Goal: Information Seeking & Learning: Learn about a topic

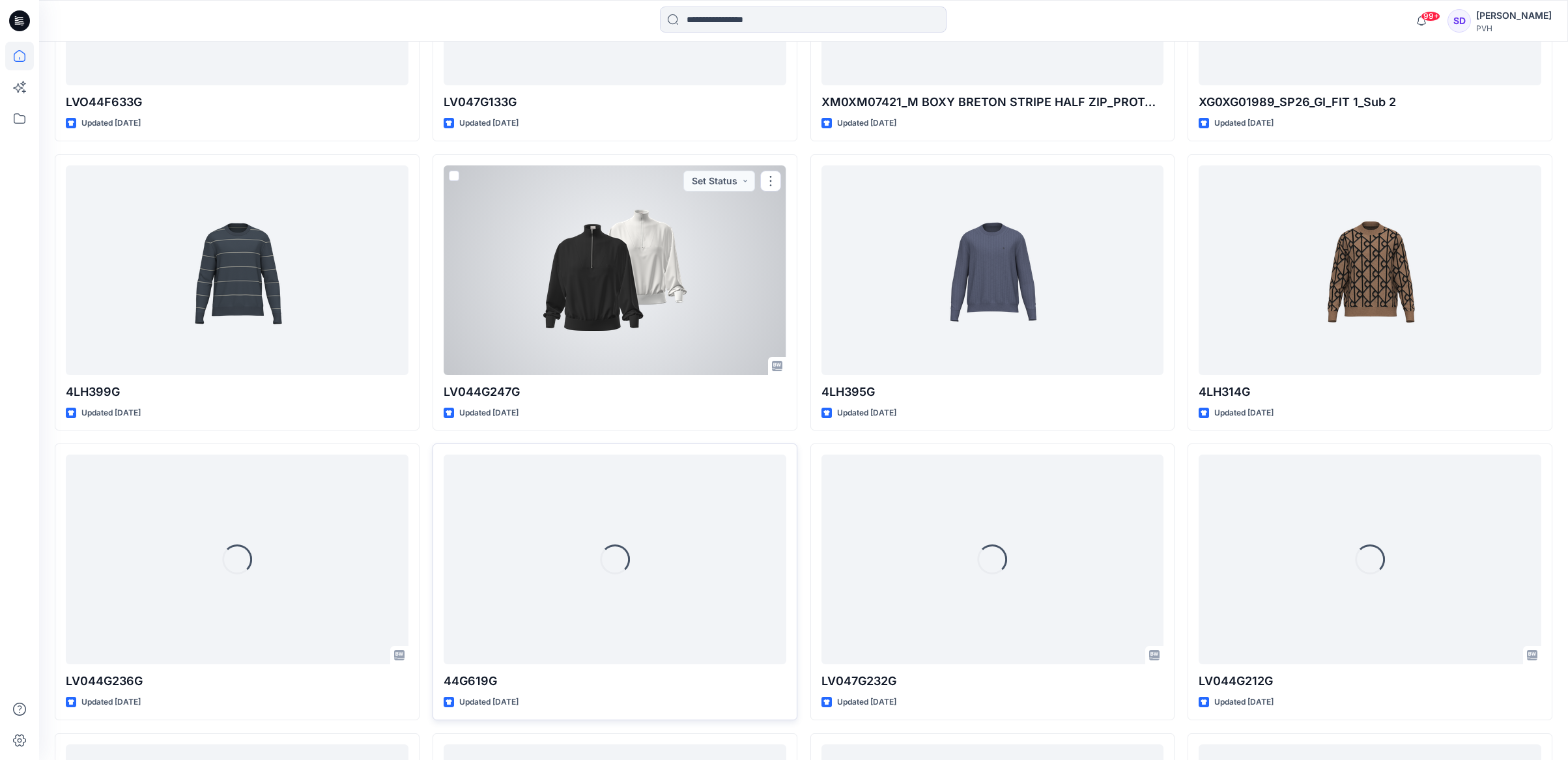
scroll to position [946, 0]
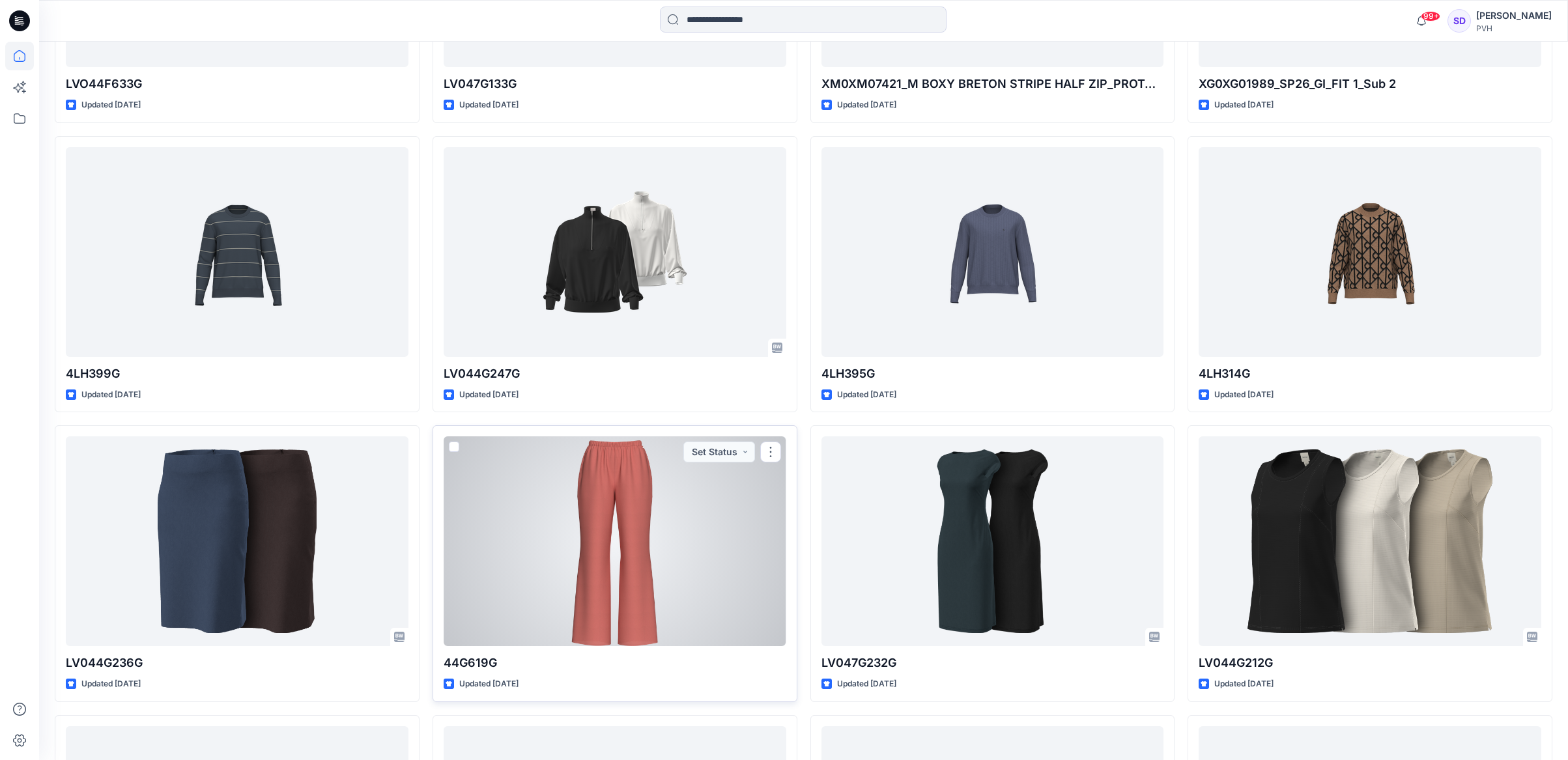
click at [621, 569] on div at bounding box center [614, 541] width 342 height 210
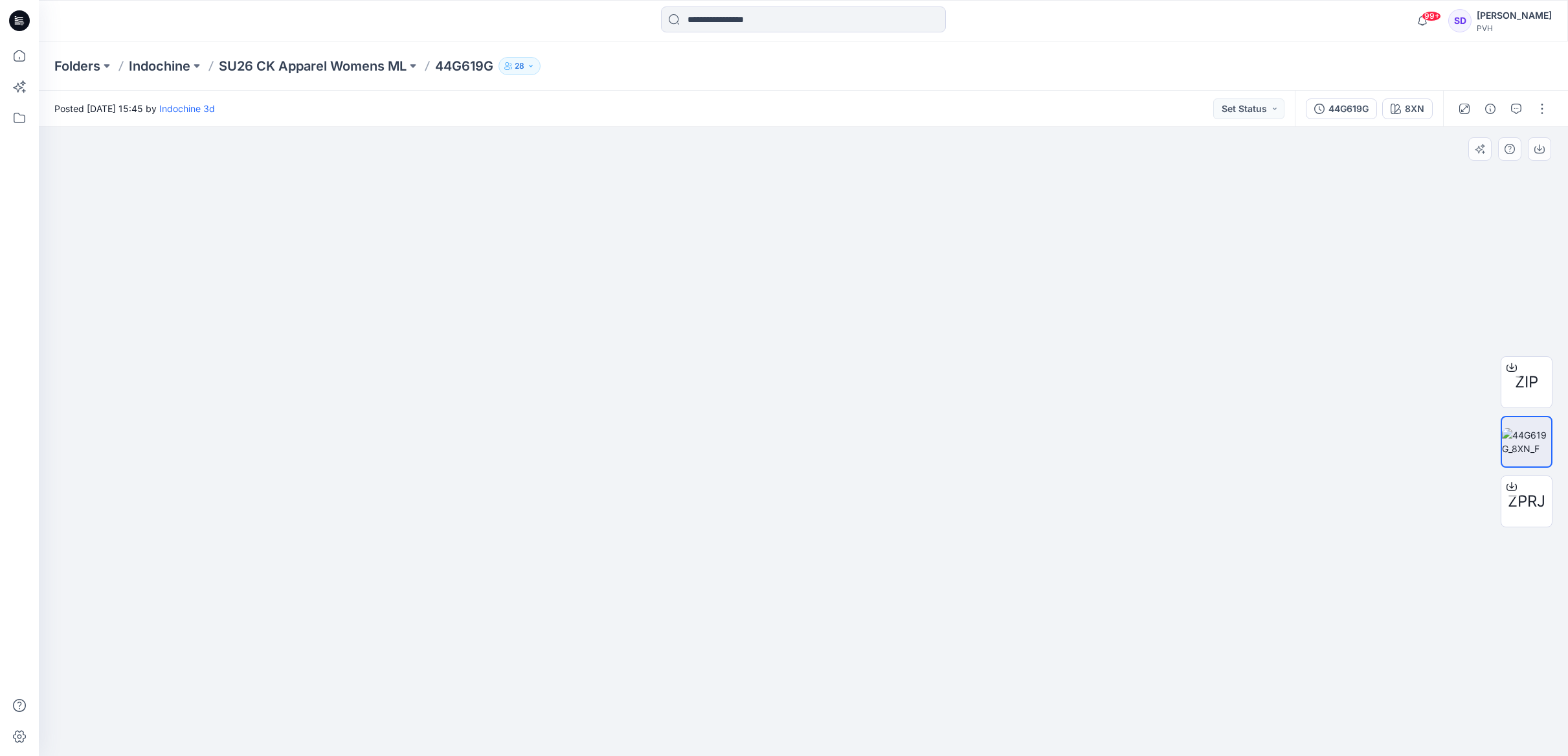
drag, startPoint x: 746, startPoint y: 384, endPoint x: 657, endPoint y: 575, distance: 210.7
click at [669, 566] on img at bounding box center [803, 337] width 1116 height 838
drag, startPoint x: 765, startPoint y: 377, endPoint x: 759, endPoint y: 522, distance: 145.1
click at [718, 571] on img at bounding box center [803, 442] width 1116 height 629
drag, startPoint x: 970, startPoint y: 376, endPoint x: 822, endPoint y: 392, distance: 148.9
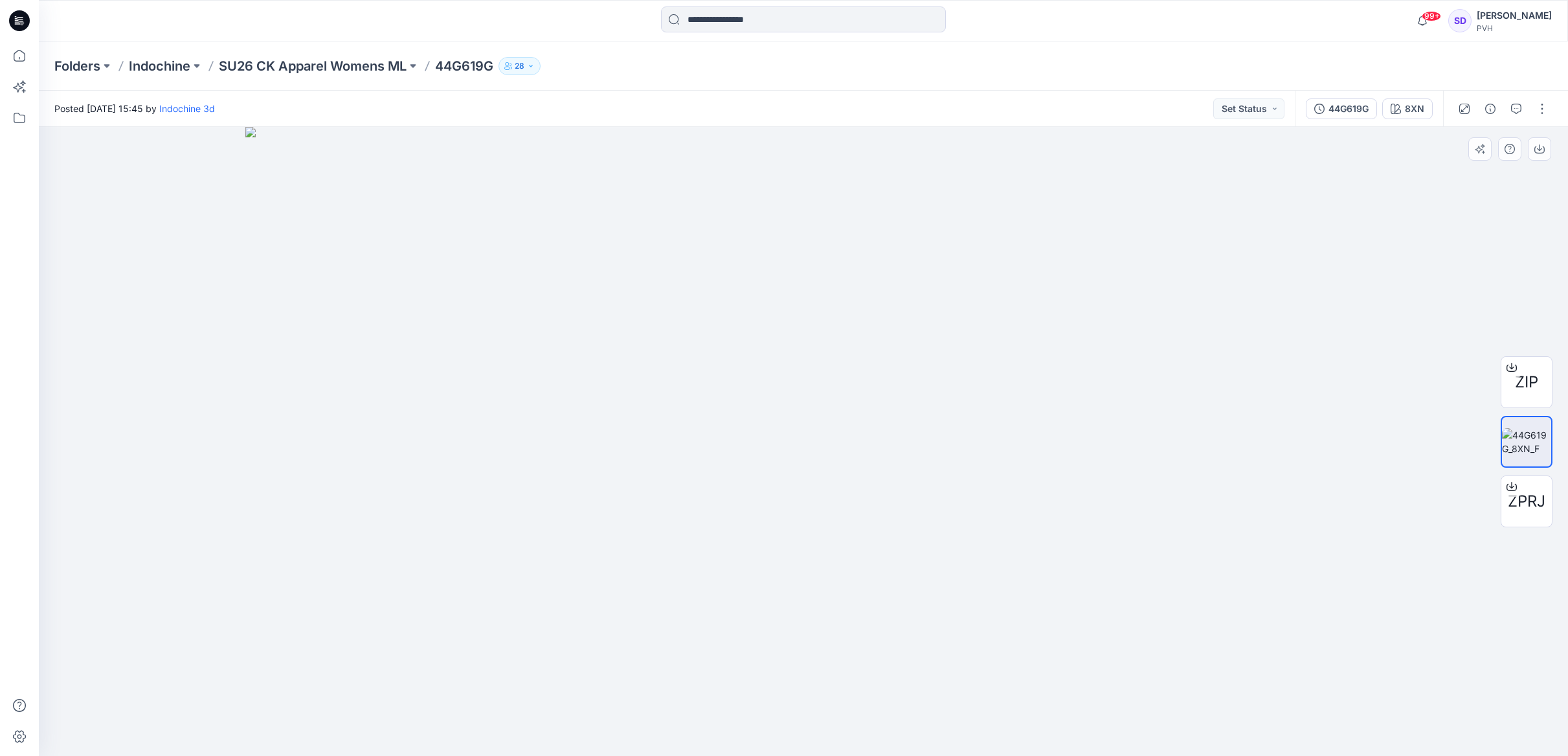
click at [822, 392] on img at bounding box center [803, 442] width 1116 height 629
drag, startPoint x: 972, startPoint y: 366, endPoint x: 970, endPoint y: 274, distance: 92.0
click at [970, 275] on img at bounding box center [803, 442] width 509 height 629
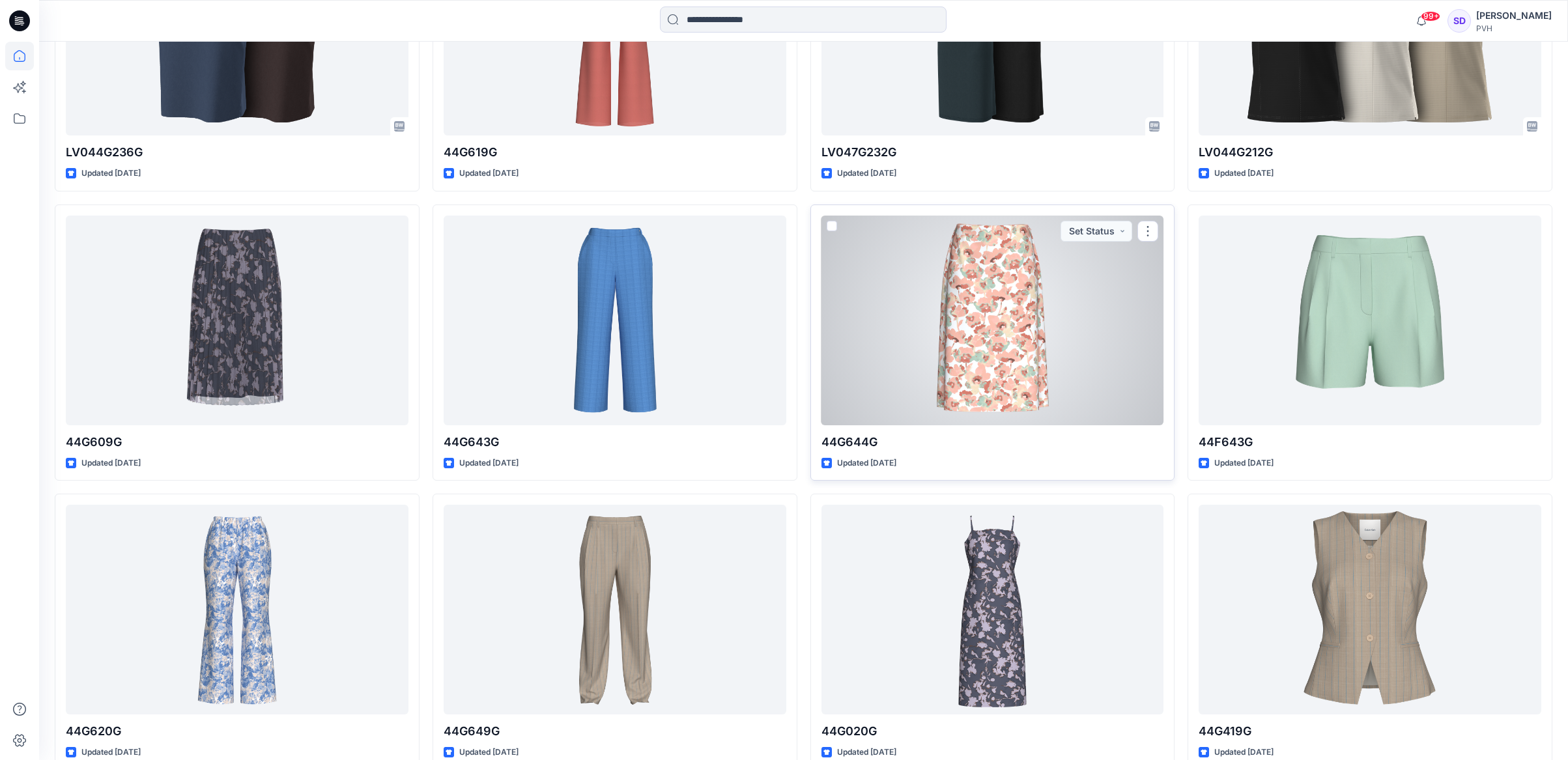
scroll to position [1490, 0]
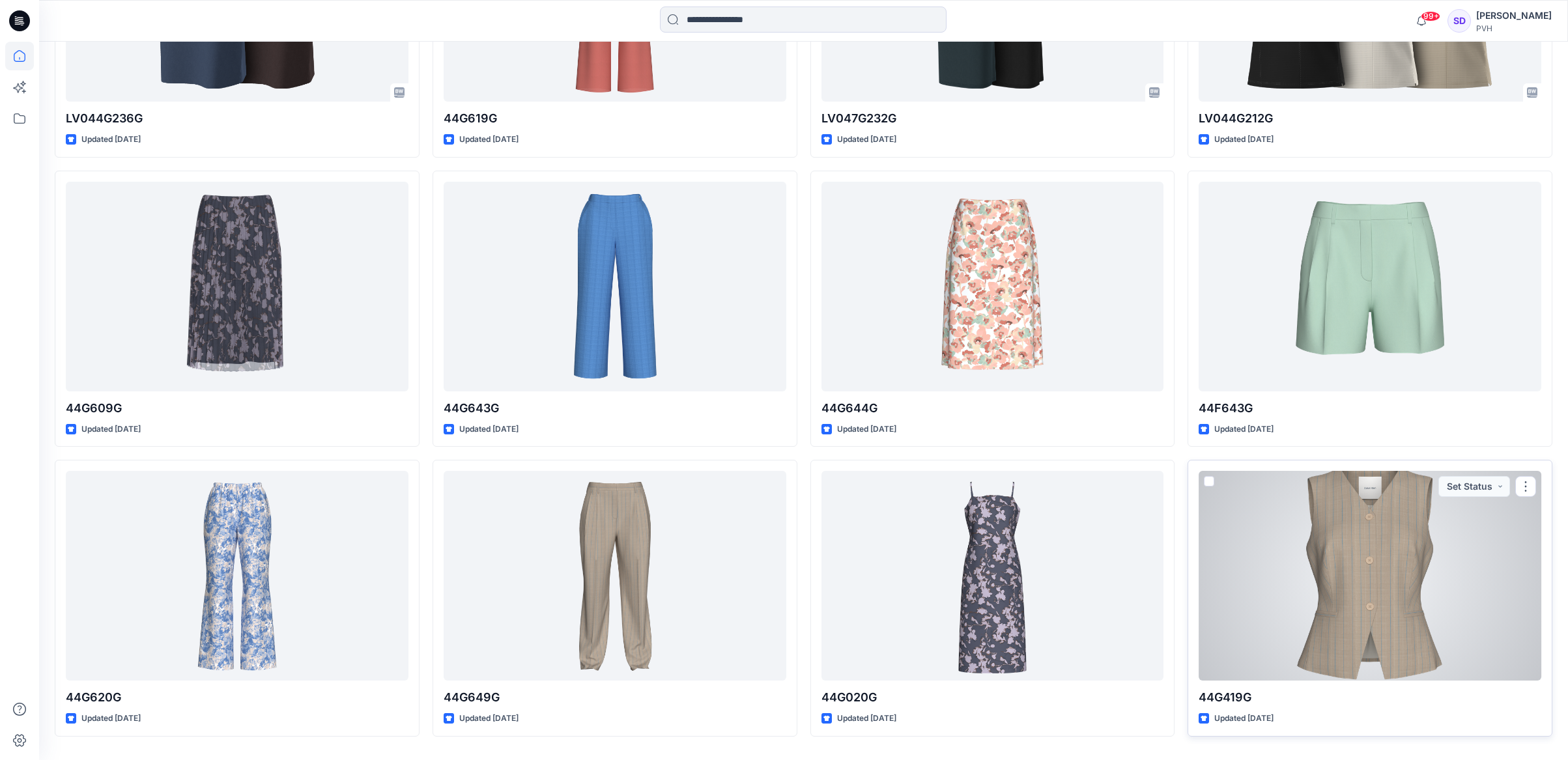
click at [1355, 543] on div at bounding box center [1369, 575] width 342 height 210
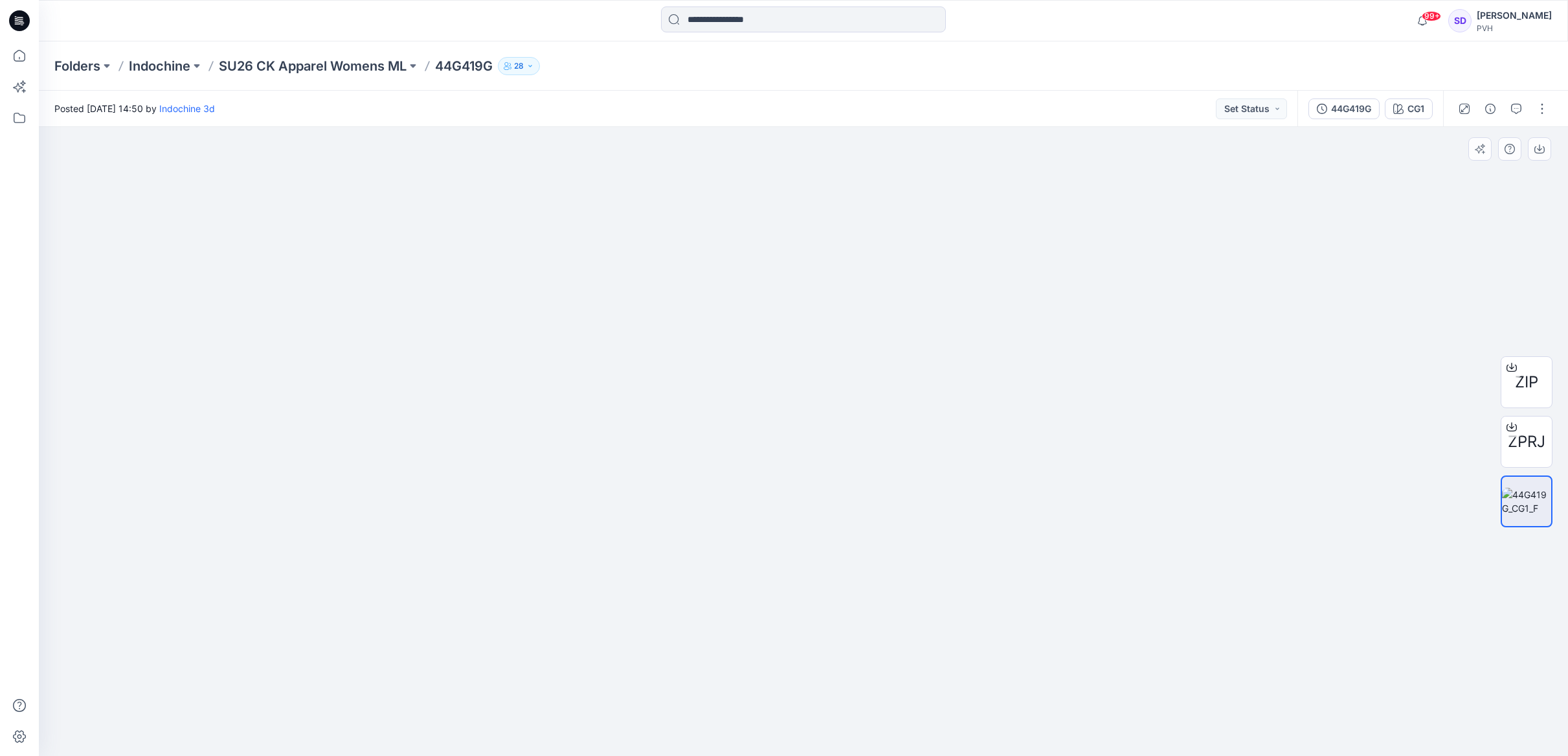
drag, startPoint x: 993, startPoint y: 398, endPoint x: 955, endPoint y: 542, distance: 148.9
click at [959, 534] on img at bounding box center [803, 293] width 1029 height 924
drag, startPoint x: 951, startPoint y: 389, endPoint x: 931, endPoint y: 492, distance: 104.9
click at [938, 502] on img at bounding box center [803, 388] width 1029 height 734
drag, startPoint x: 925, startPoint y: 479, endPoint x: 886, endPoint y: 484, distance: 39.3
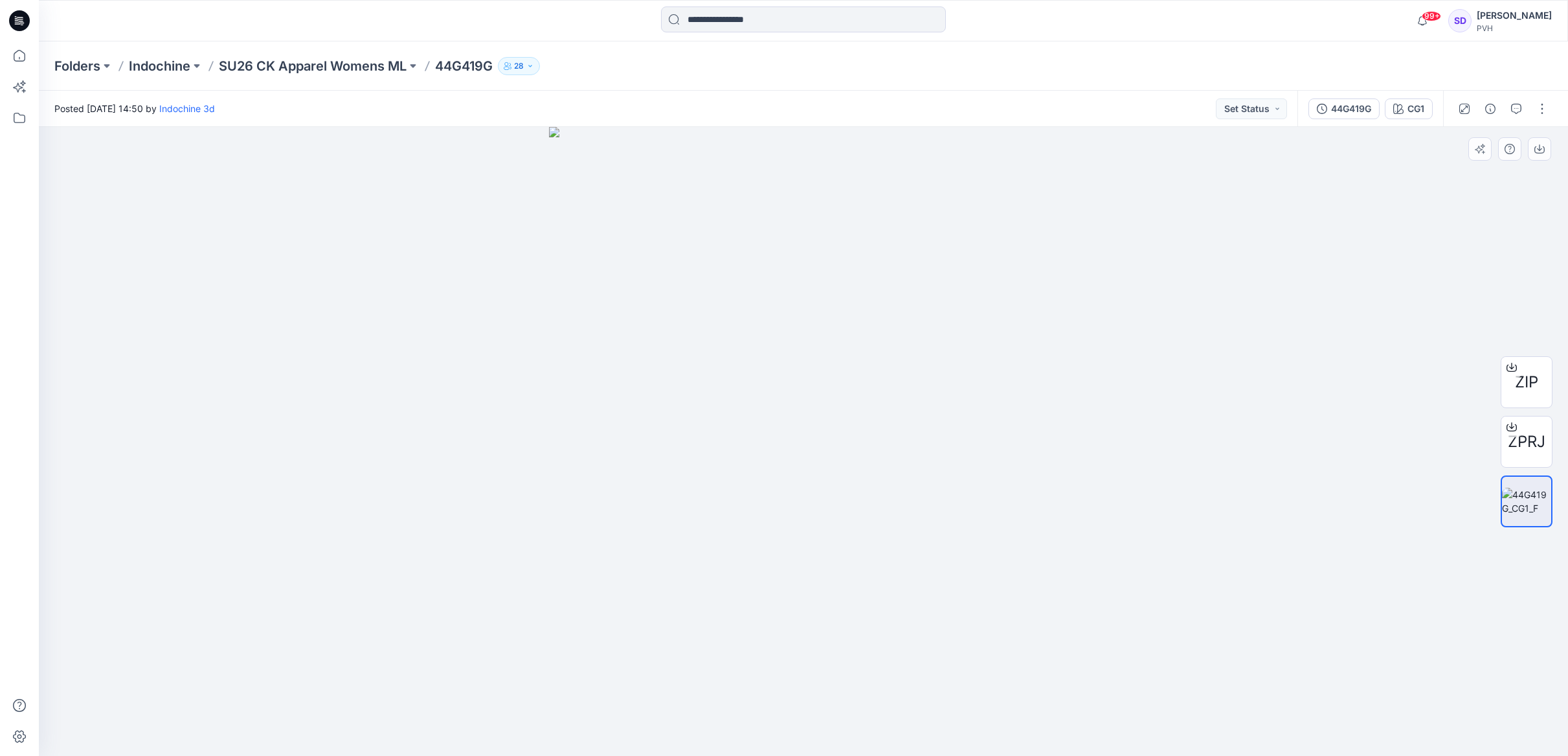
click at [886, 484] on img at bounding box center [803, 442] width 509 height 629
drag, startPoint x: 438, startPoint y: 65, endPoint x: 493, endPoint y: 65, distance: 55.0
click at [492, 65] on p "44G419G" at bounding box center [464, 66] width 58 height 18
copy p "44G419G"
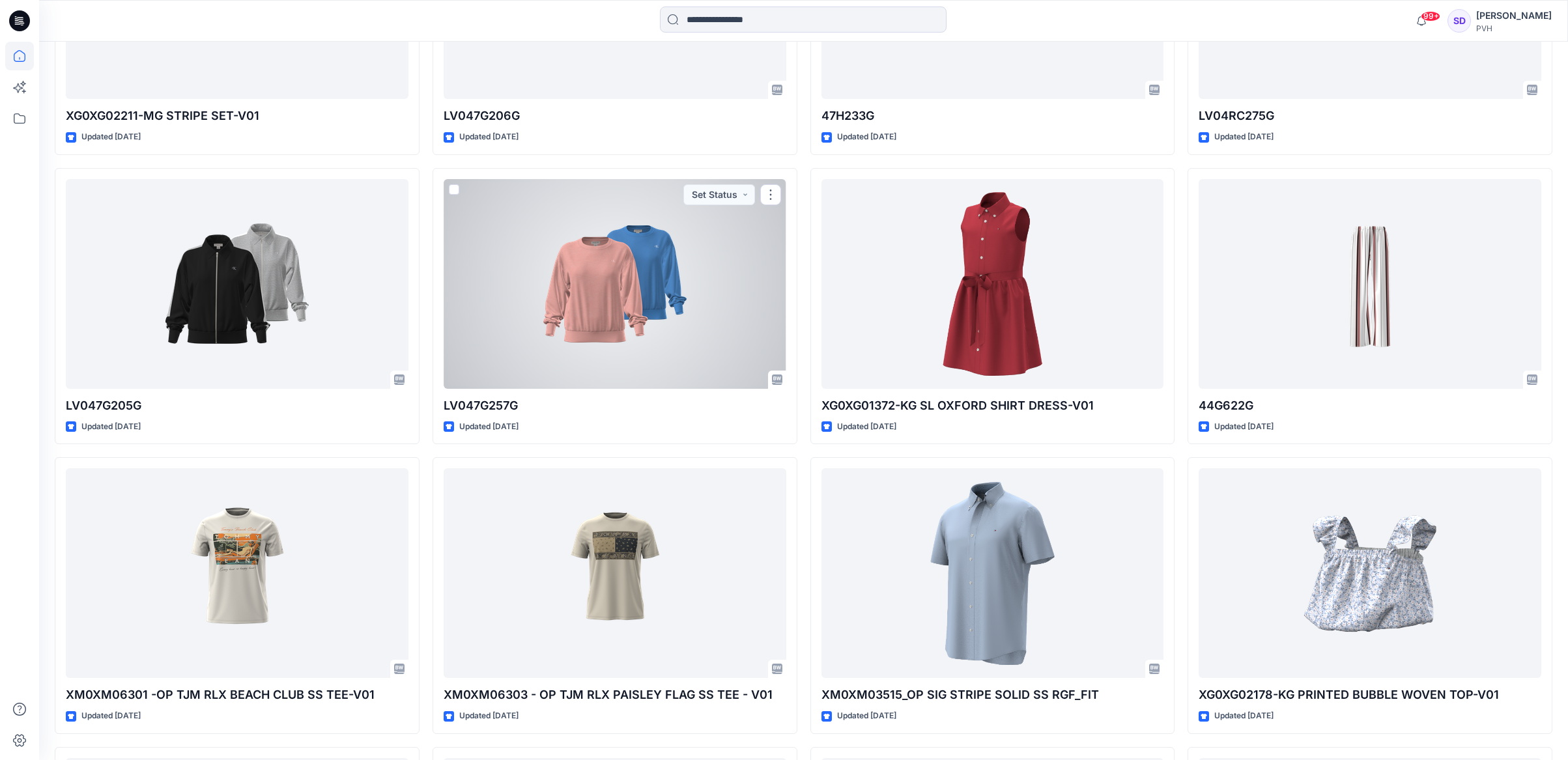
scroll to position [5332, 0]
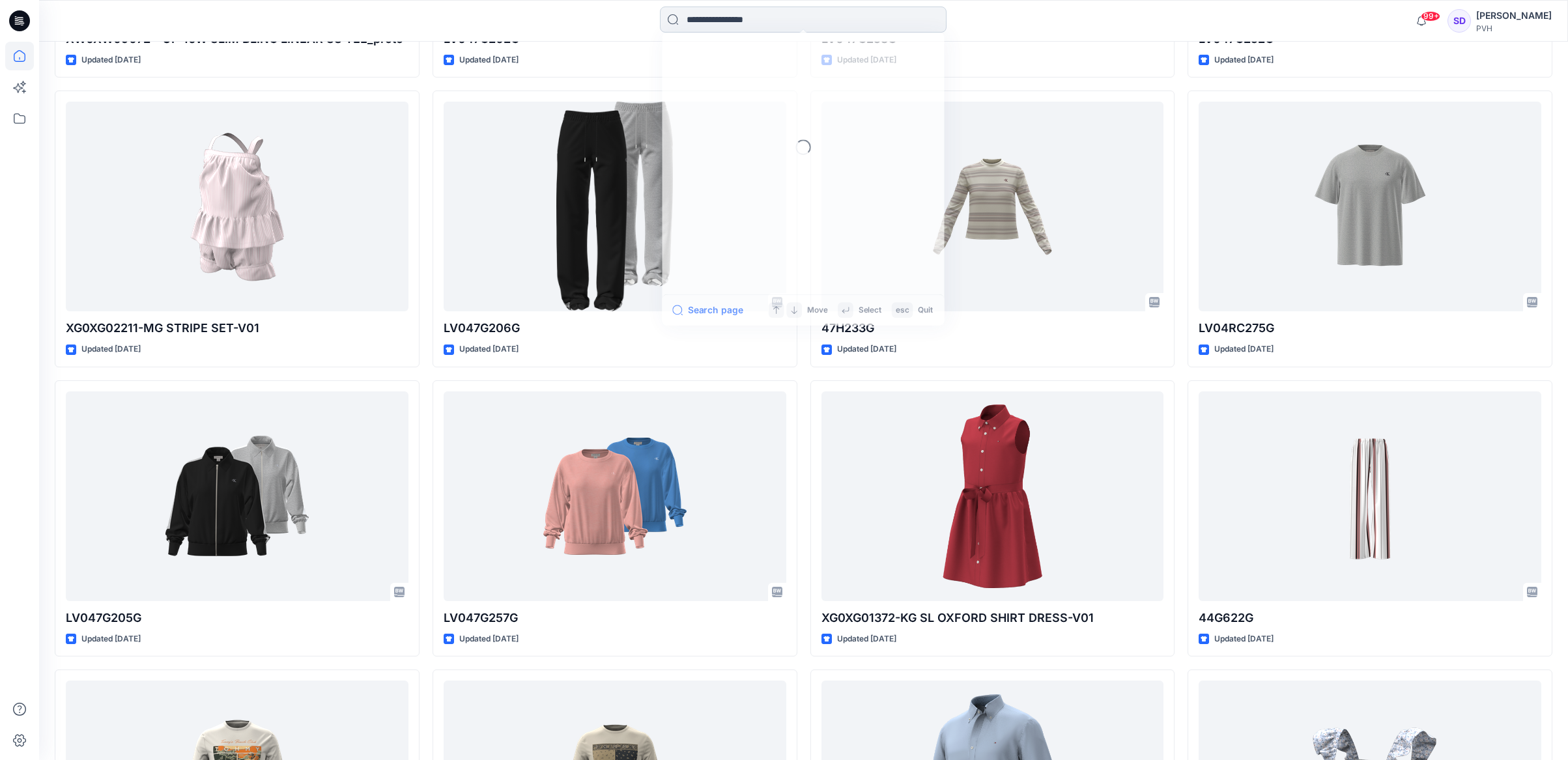
click at [769, 13] on input at bounding box center [803, 20] width 286 height 26
paste input "**********"
type input "**********"
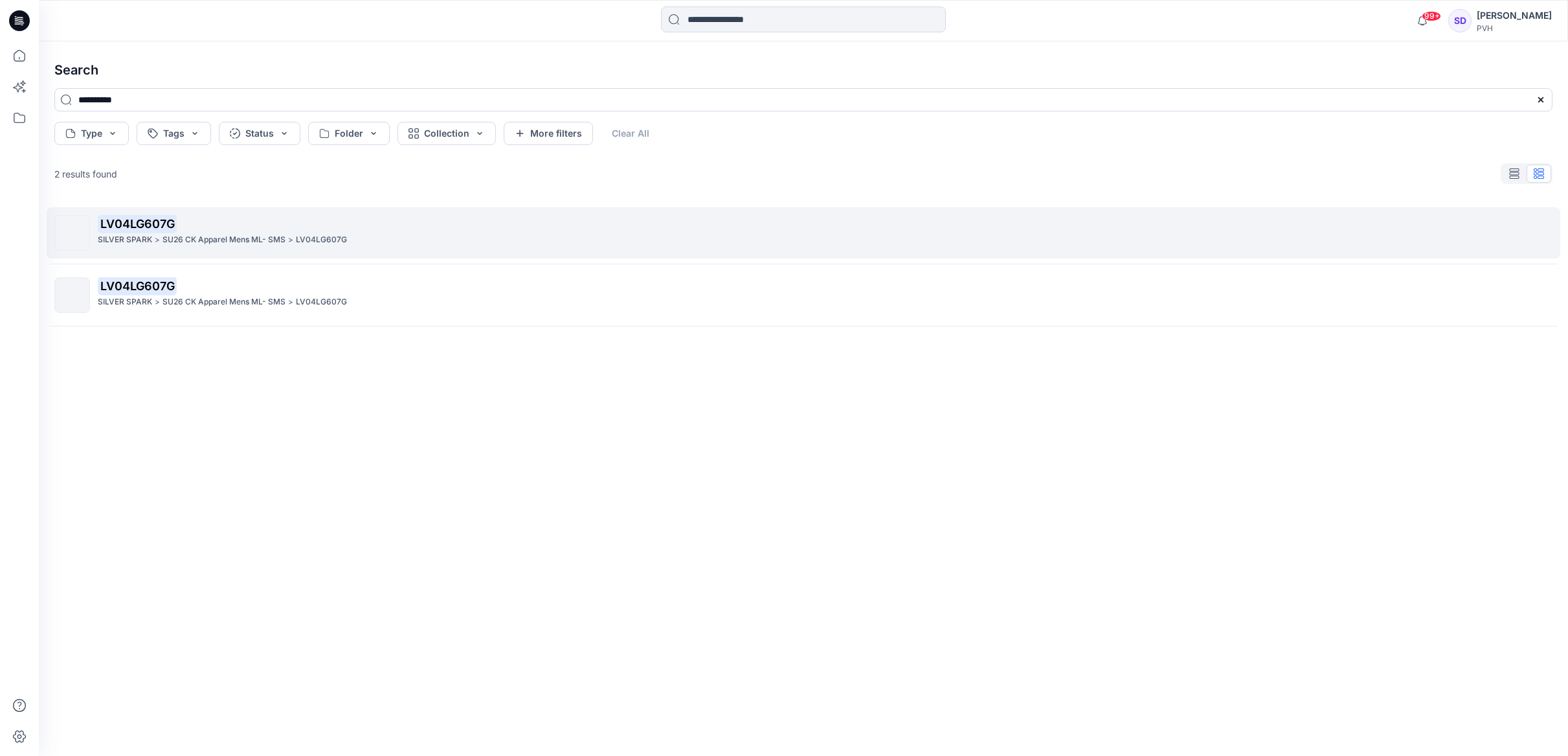
click at [595, 213] on link "LV04LG607G SILVER SPARK > SU26 CK Apparel Mens ML- SMS > LV04LG607G" at bounding box center [803, 232] width 1514 height 51
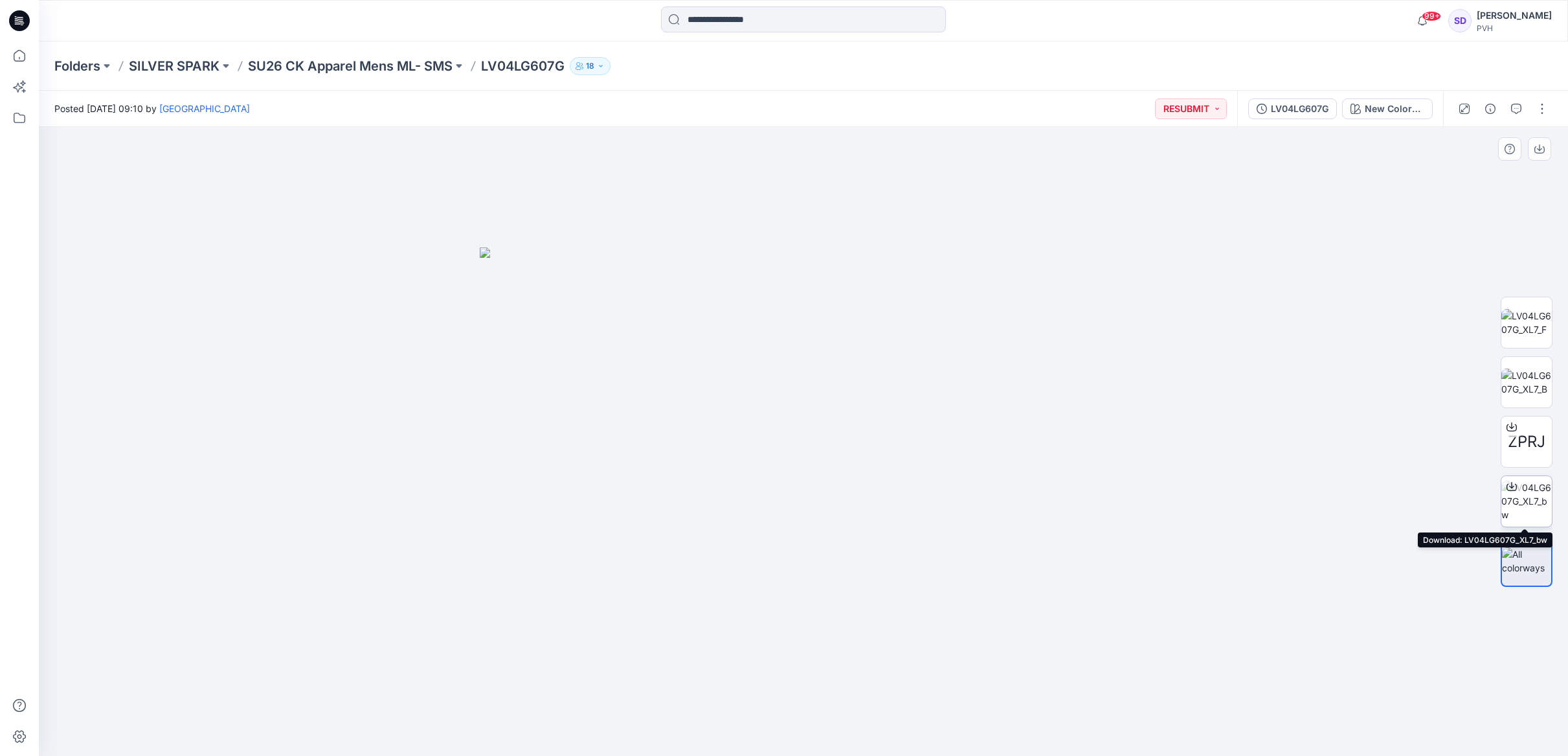
click at [1347, 498] on img at bounding box center [1527, 501] width 50 height 41
click at [1347, 327] on img at bounding box center [1527, 323] width 50 height 27
drag, startPoint x: 906, startPoint y: 367, endPoint x: 912, endPoint y: 492, distance: 125.1
click at [909, 467] on img at bounding box center [803, 348] width 824 height 814
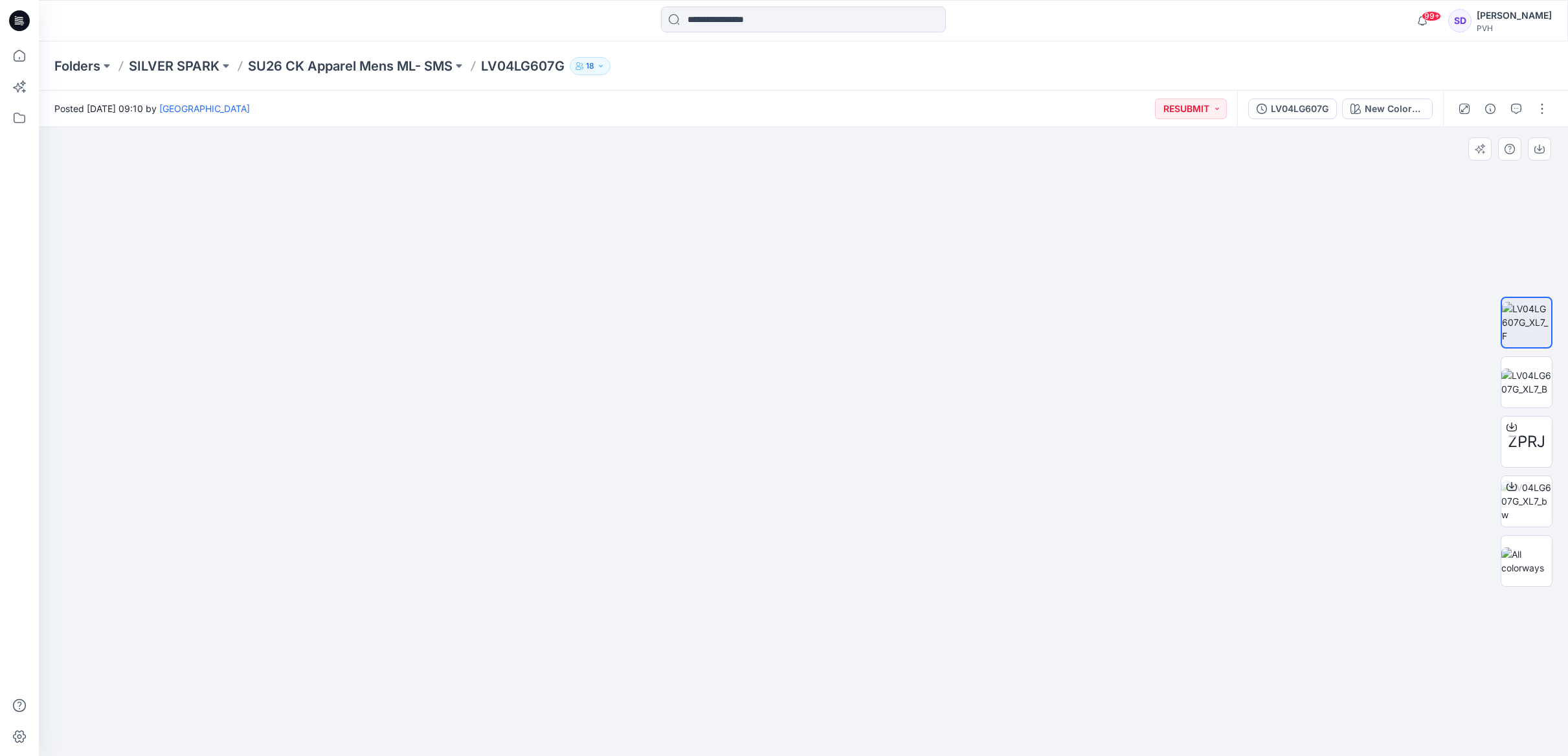
drag, startPoint x: 922, startPoint y: 354, endPoint x: 909, endPoint y: 503, distance: 149.6
click at [909, 503] on img at bounding box center [803, 396] width 824 height 718
drag, startPoint x: 901, startPoint y: 361, endPoint x: 896, endPoint y: 399, distance: 38.3
click at [896, 399] on img at bounding box center [803, 442] width 824 height 629
click at [1347, 387] on img at bounding box center [1527, 382] width 50 height 27
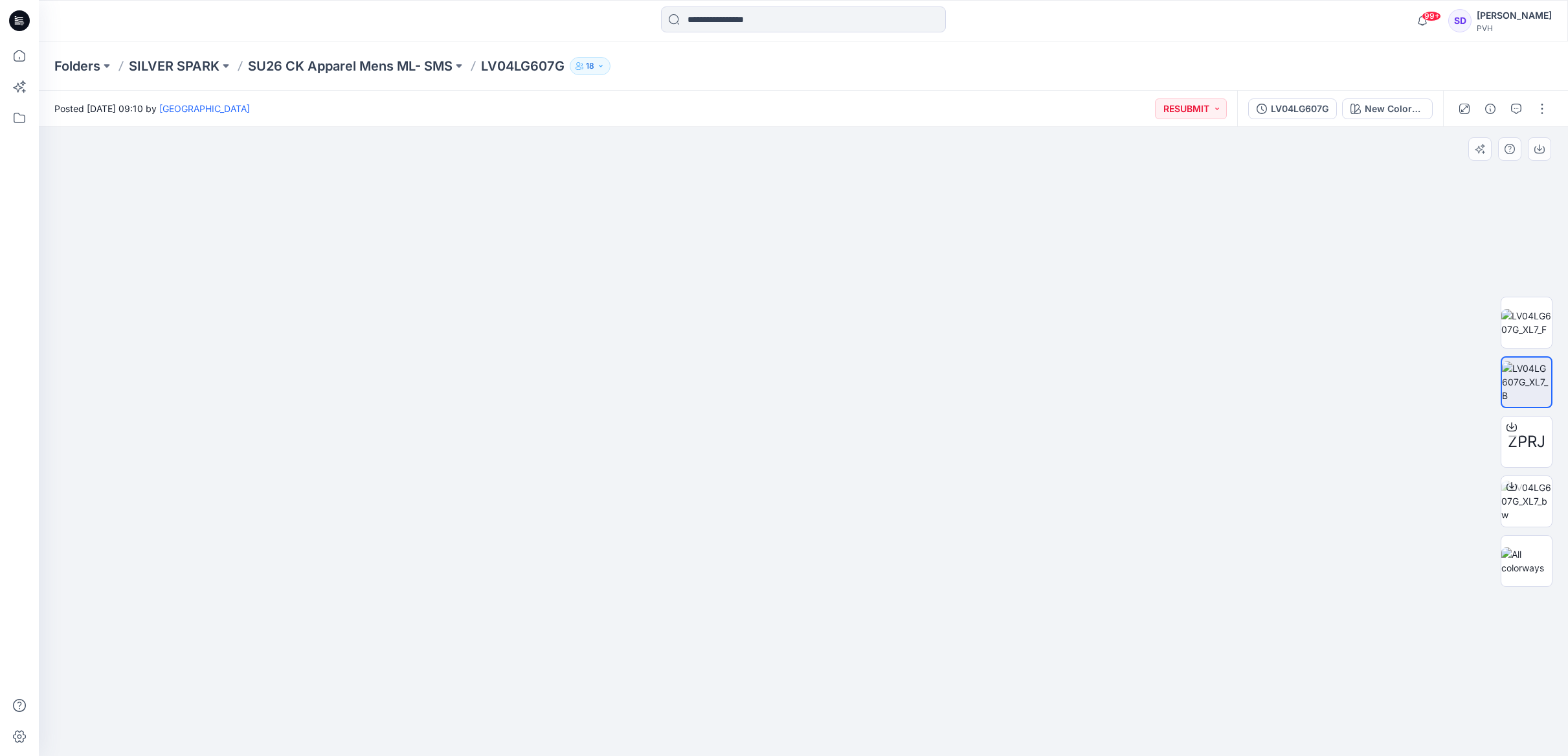
drag, startPoint x: 962, startPoint y: 275, endPoint x: 945, endPoint y: 482, distance: 207.7
click at [936, 416] on img at bounding box center [804, 240] width 1013 height 1031
drag, startPoint x: 960, startPoint y: 428, endPoint x: 959, endPoint y: 548, distance: 120.0
click at [959, 539] on img at bounding box center [804, 421] width 1013 height 669
drag, startPoint x: 979, startPoint y: 380, endPoint x: 955, endPoint y: 508, distance: 130.2
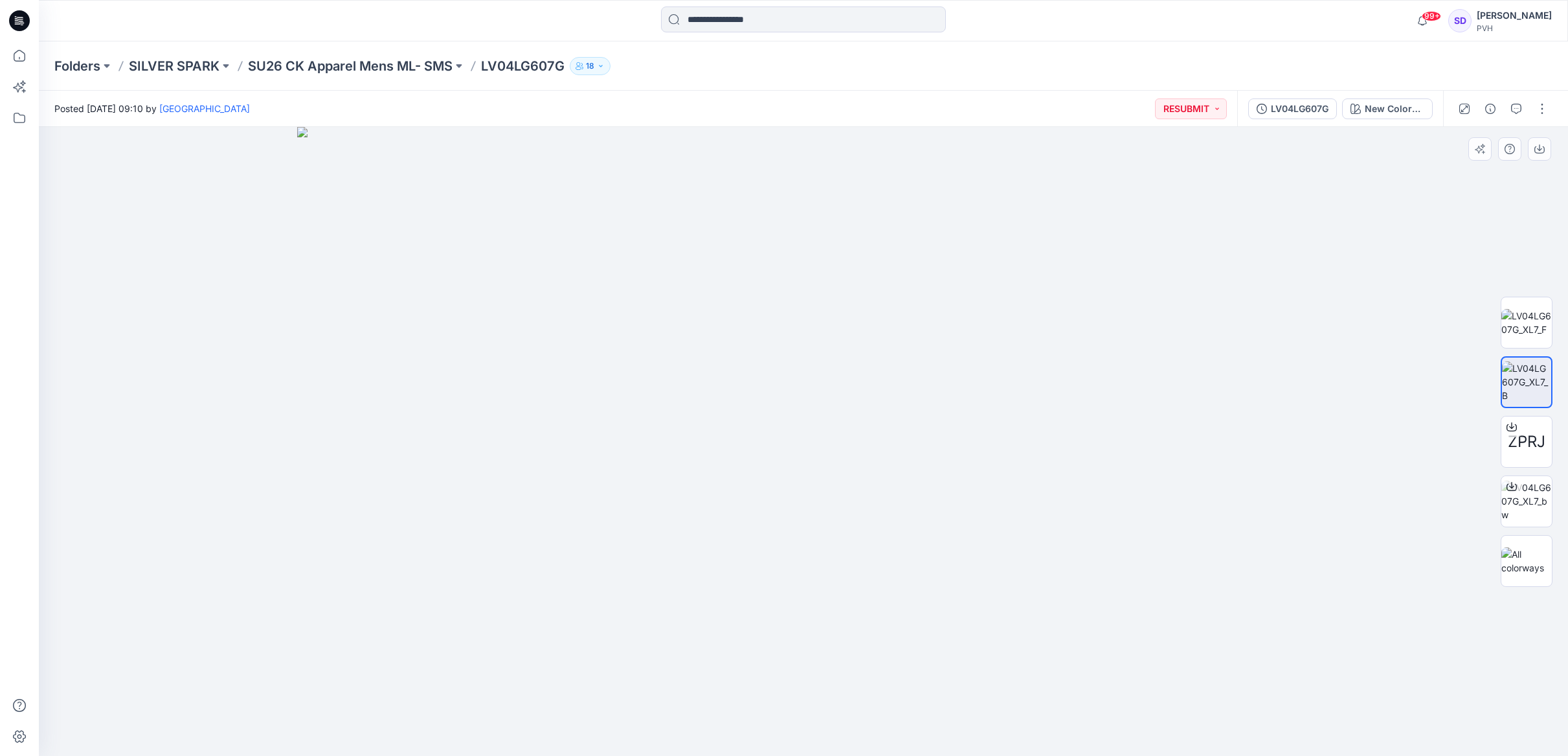
click at [955, 508] on img at bounding box center [804, 442] width 1013 height 629
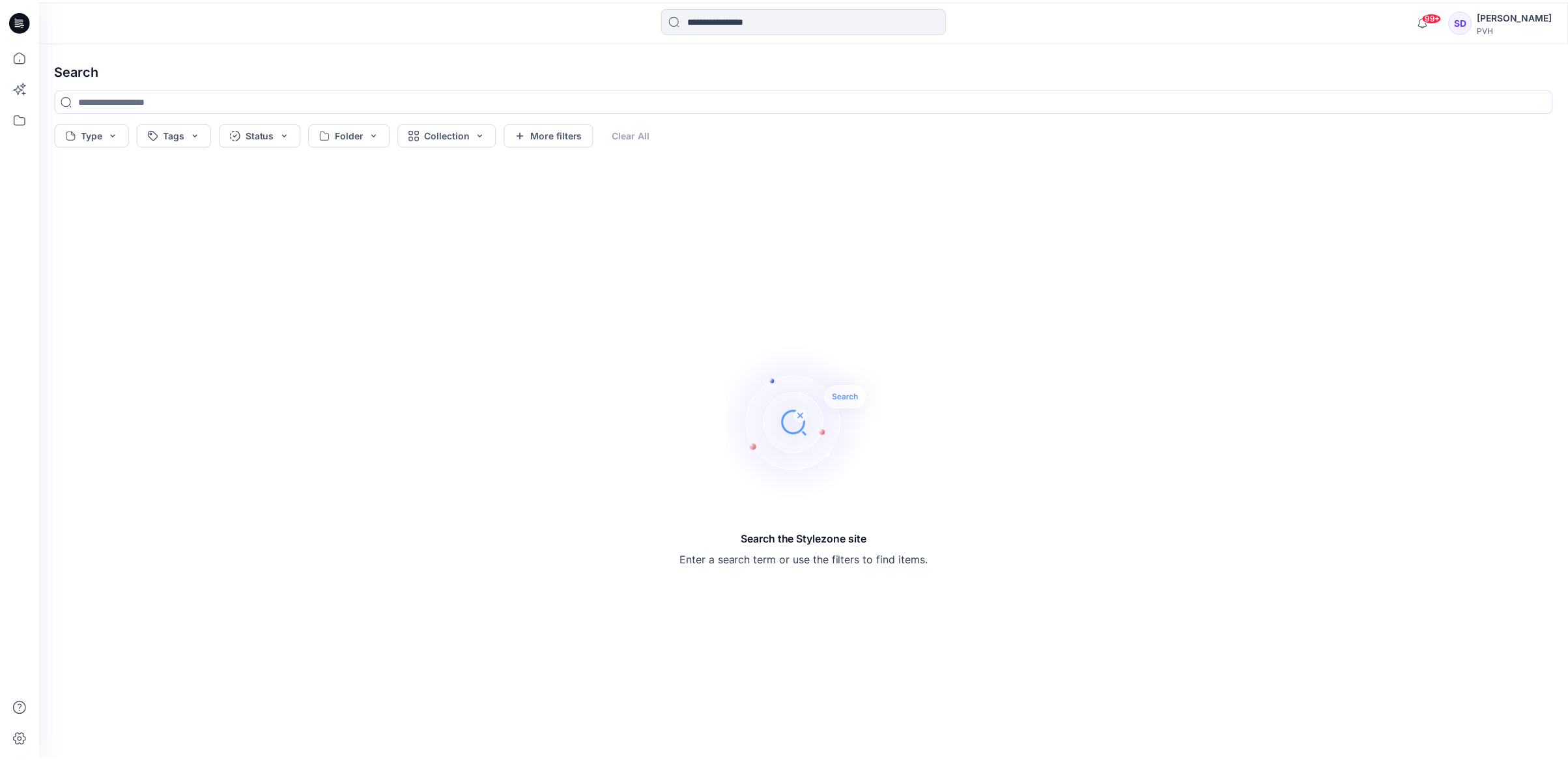
scroll to position [5332, 0]
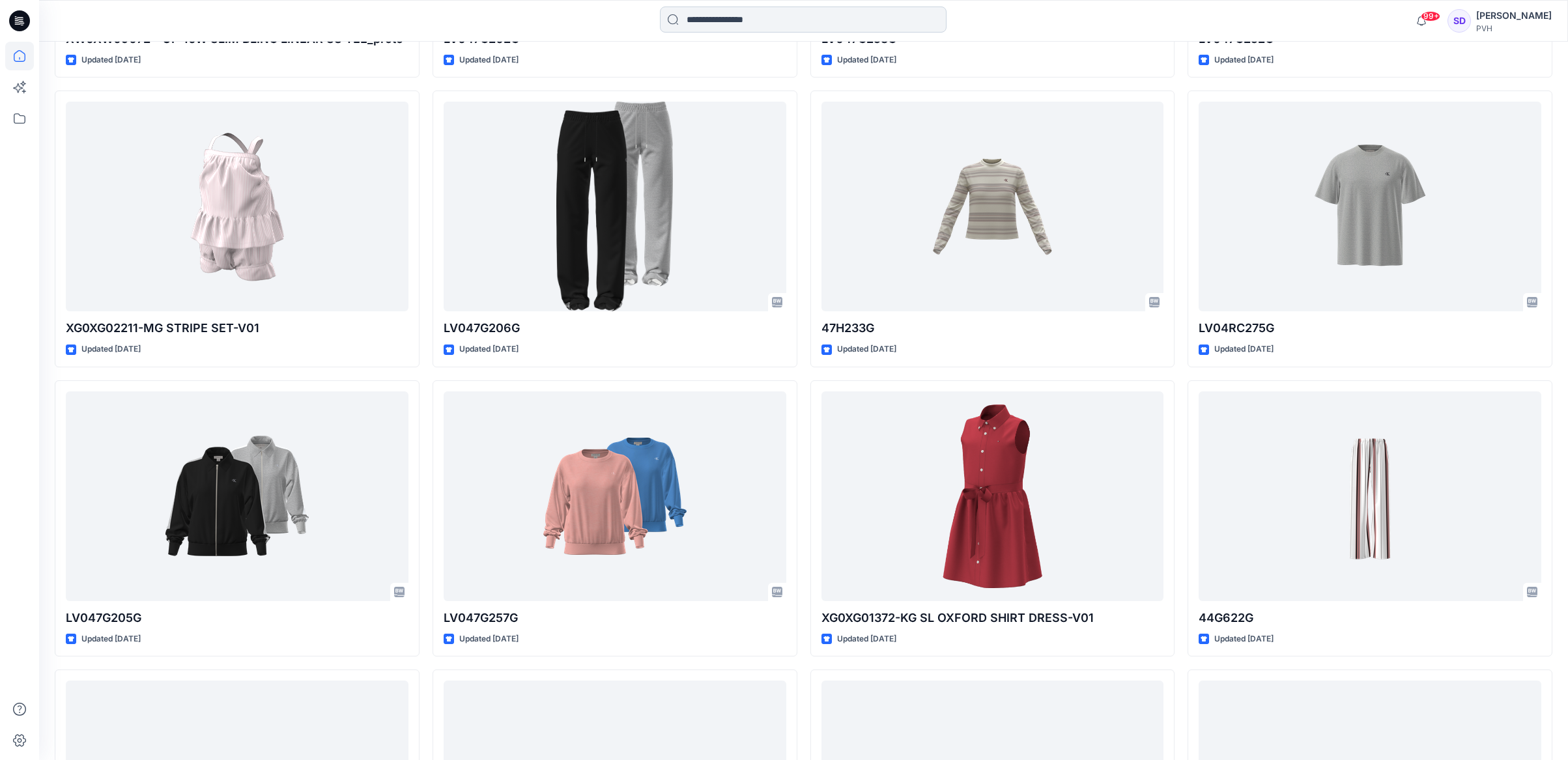
click at [742, 23] on input at bounding box center [803, 20] width 286 height 26
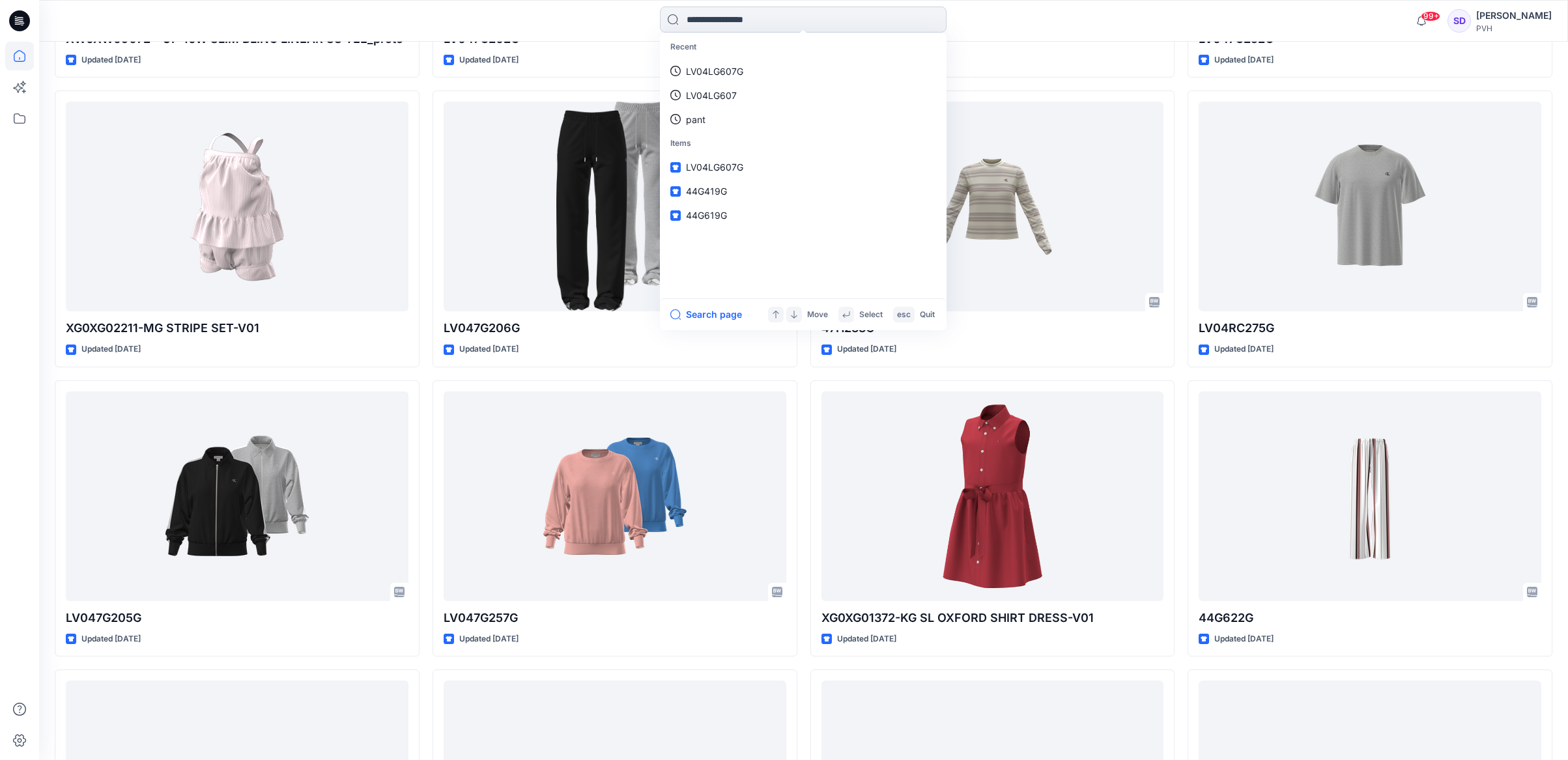
paste input "**********"
type input "**********"
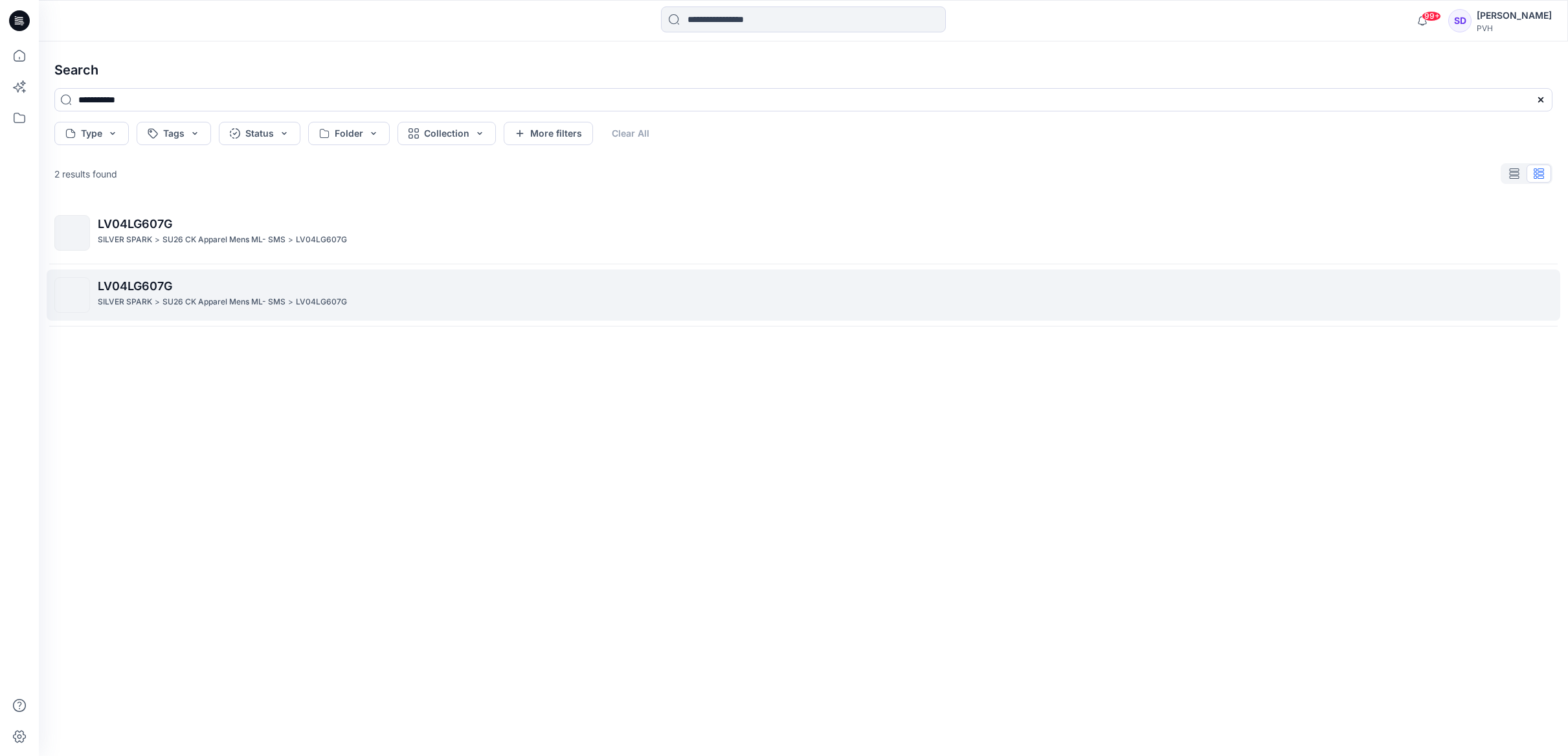
click at [645, 272] on link "LV04LG607G SILVER SPARK > SU26 CK Apparel Mens ML- SMS > LV04LG607G" at bounding box center [803, 295] width 1514 height 51
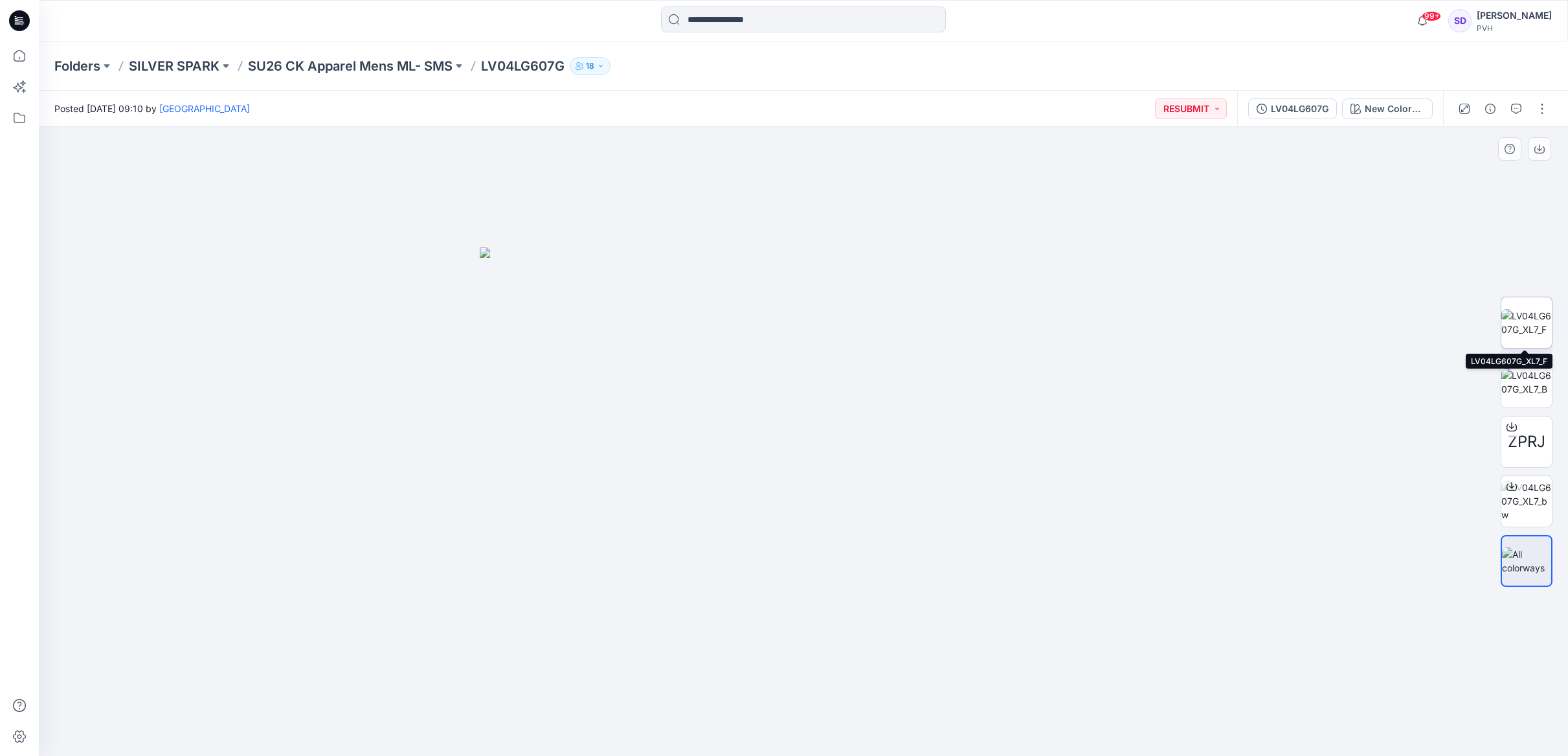
click at [1347, 321] on img at bounding box center [1527, 323] width 50 height 27
click at [354, 53] on div "Folders SILVER SPARK SU26 CK Apparel Mens ML- SMS LV04LG607G 18" at bounding box center [803, 66] width 1529 height 49
drag, startPoint x: 483, startPoint y: 62, endPoint x: 562, endPoint y: 63, distance: 79.0
click at [562, 63] on div "Folders SILVER SPARK SU26 CK Apparel Mens ML- SMS LV04LG607G 18" at bounding box center [752, 66] width 1397 height 18
copy p "LV04LG607G"
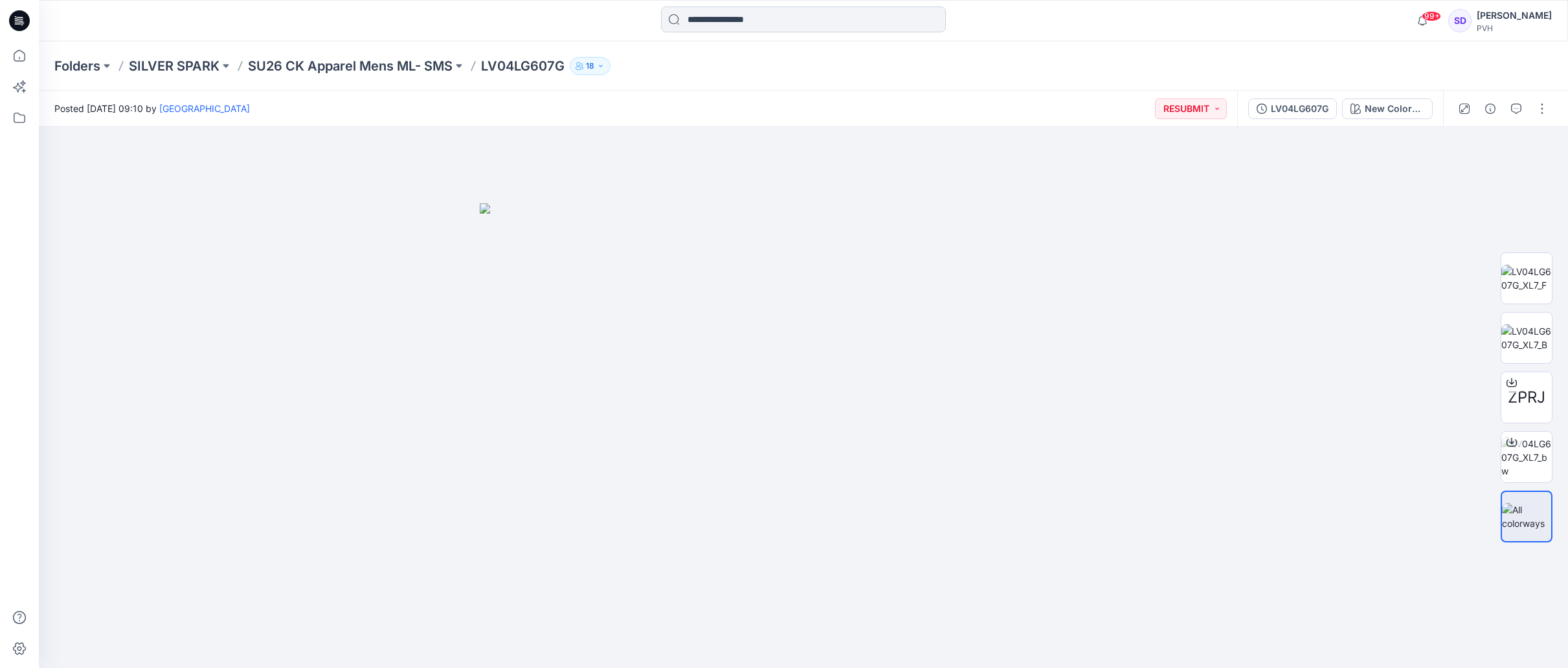
click at [752, 24] on input at bounding box center [803, 20] width 285 height 26
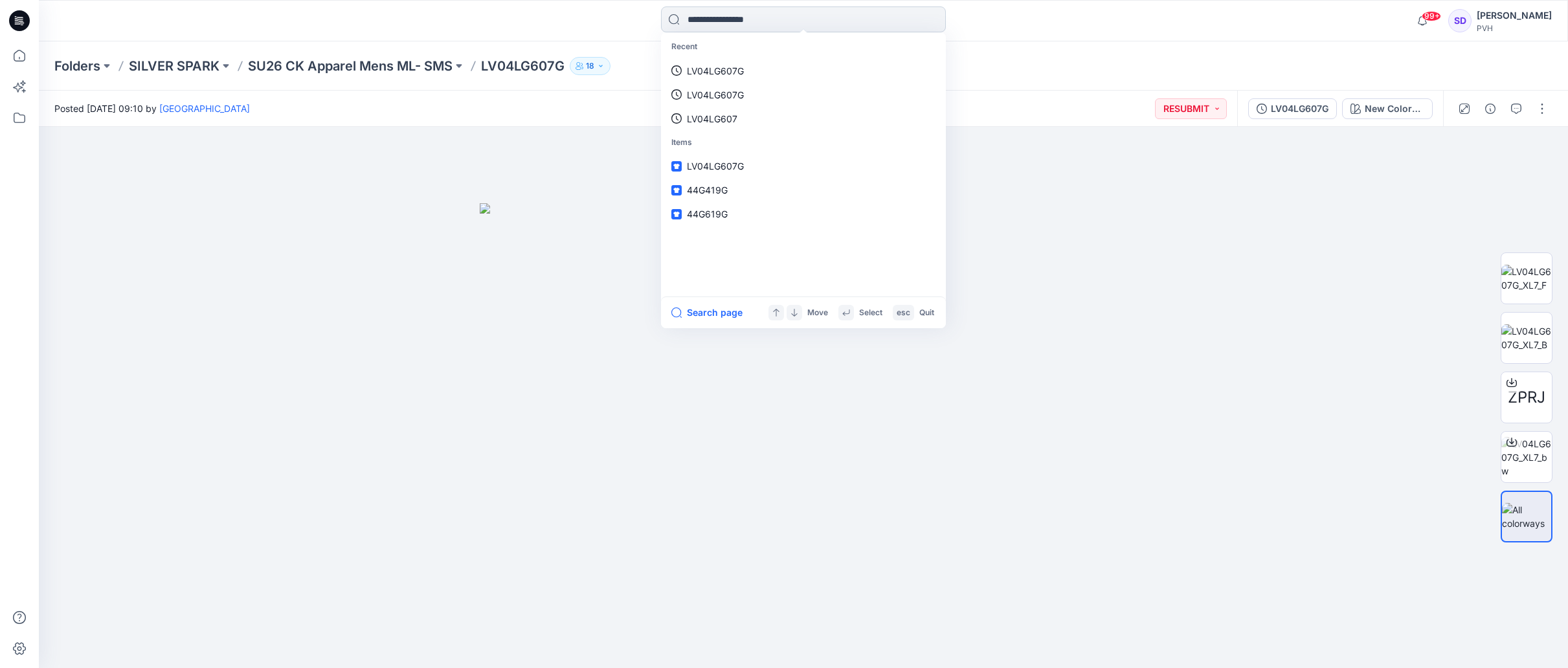
click at [725, 21] on input at bounding box center [803, 20] width 285 height 26
paste input "**********"
type input "**********"
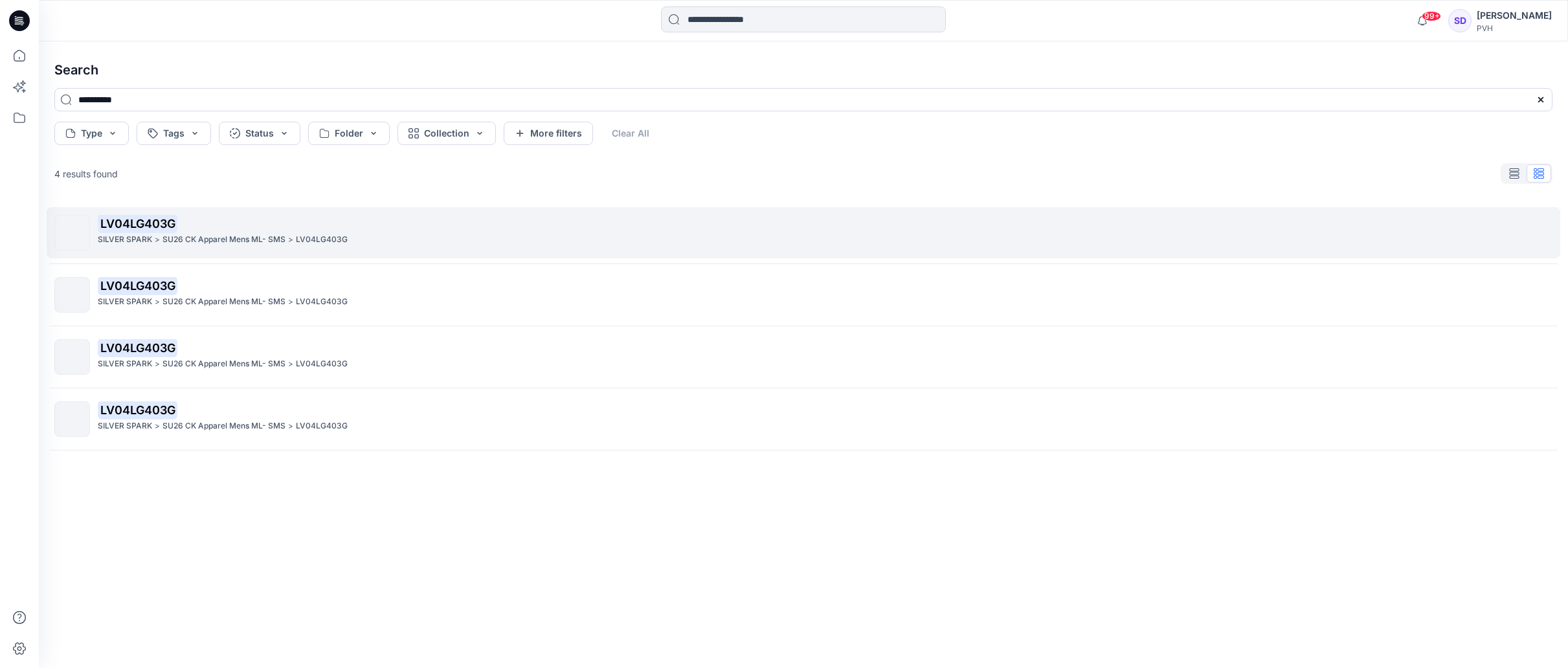
click at [266, 241] on p "SU26 CK Apparel Mens ML- SMS" at bounding box center [223, 240] width 123 height 14
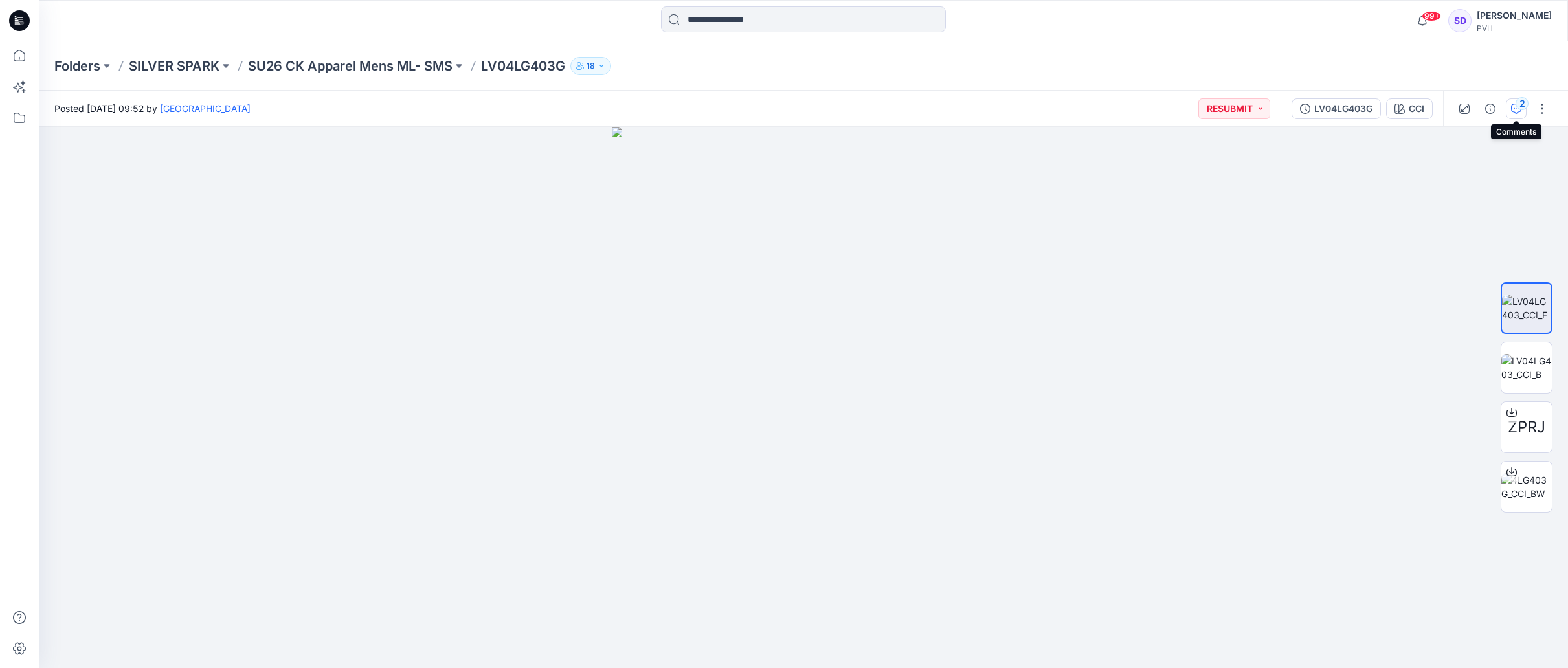
click at [1524, 107] on div "2" at bounding box center [1522, 103] width 13 height 13
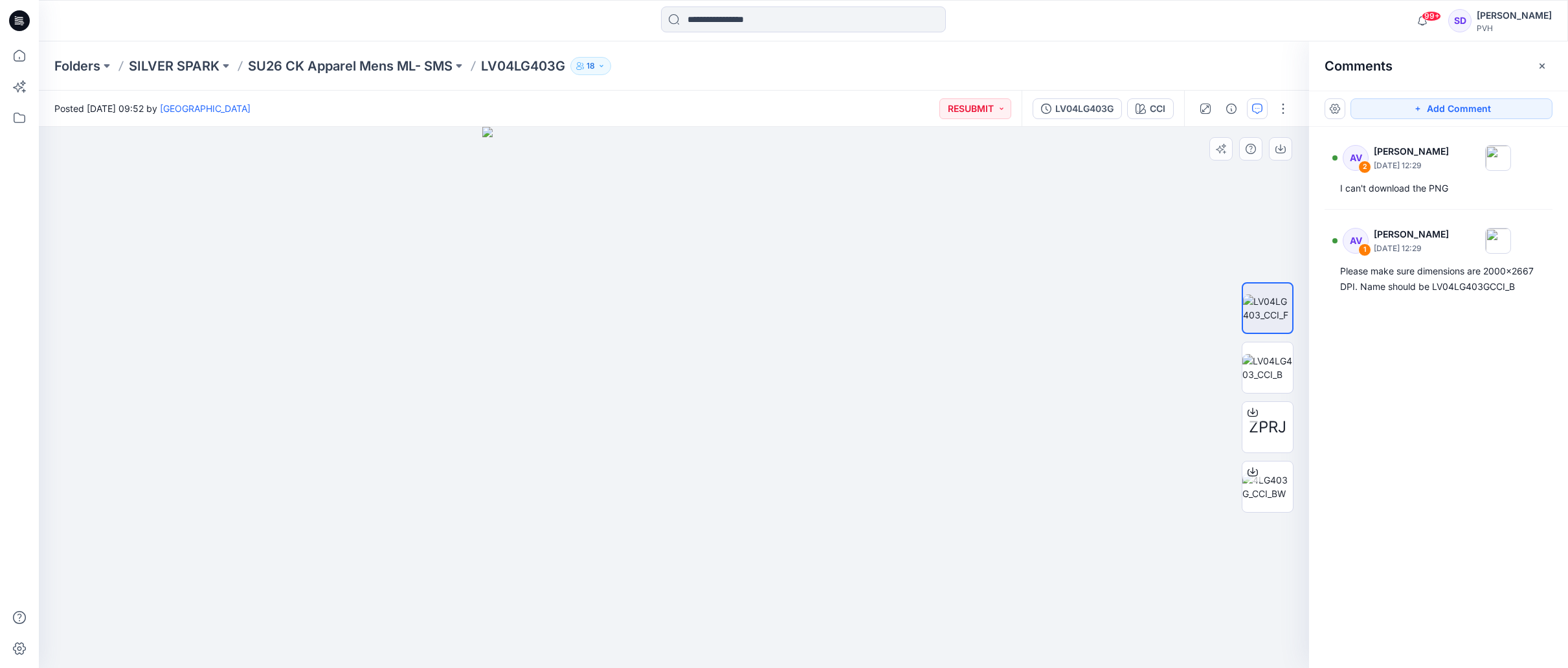
click at [979, 369] on div at bounding box center [674, 397] width 1270 height 541
click at [1086, 377] on div at bounding box center [674, 397] width 1270 height 541
click at [1143, 110] on icon "button" at bounding box center [1140, 109] width 10 height 10
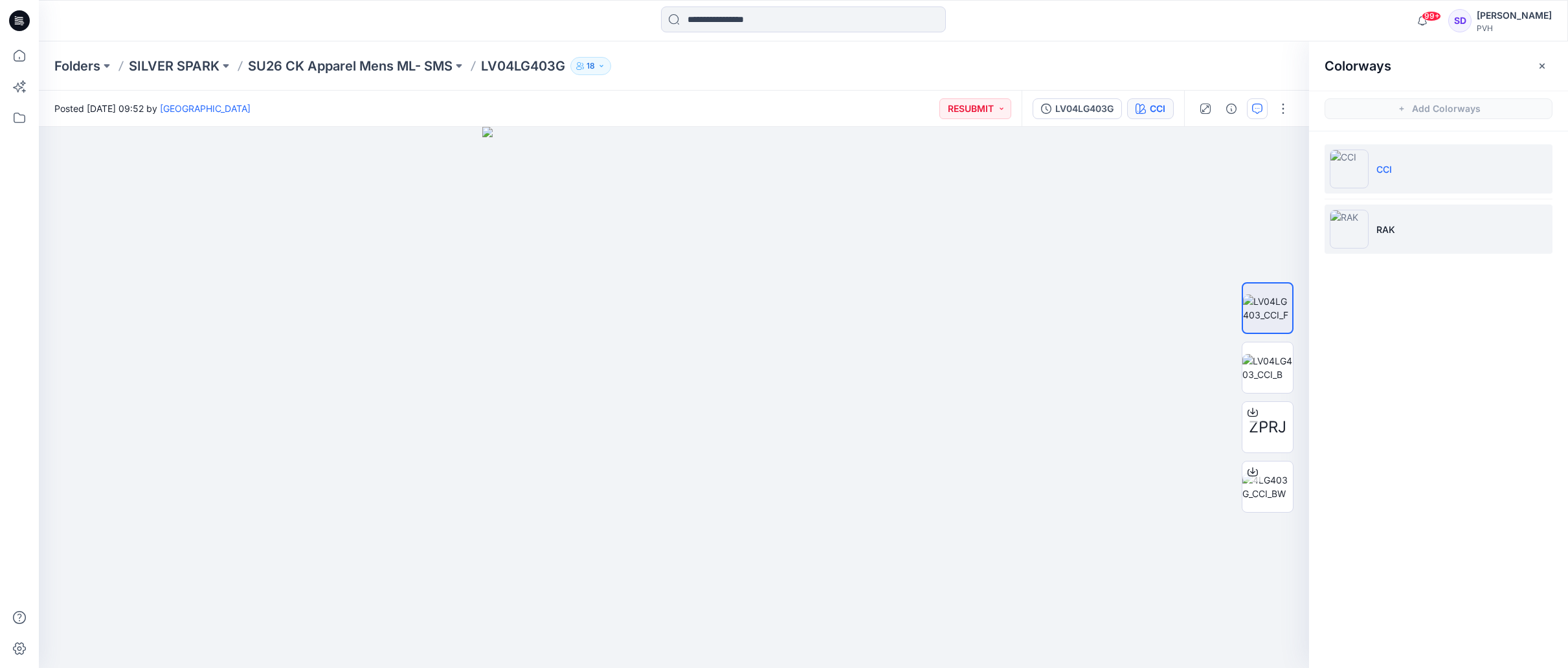
click at [1371, 229] on li "RAK" at bounding box center [1439, 229] width 228 height 49
click at [1349, 223] on img at bounding box center [1349, 229] width 39 height 39
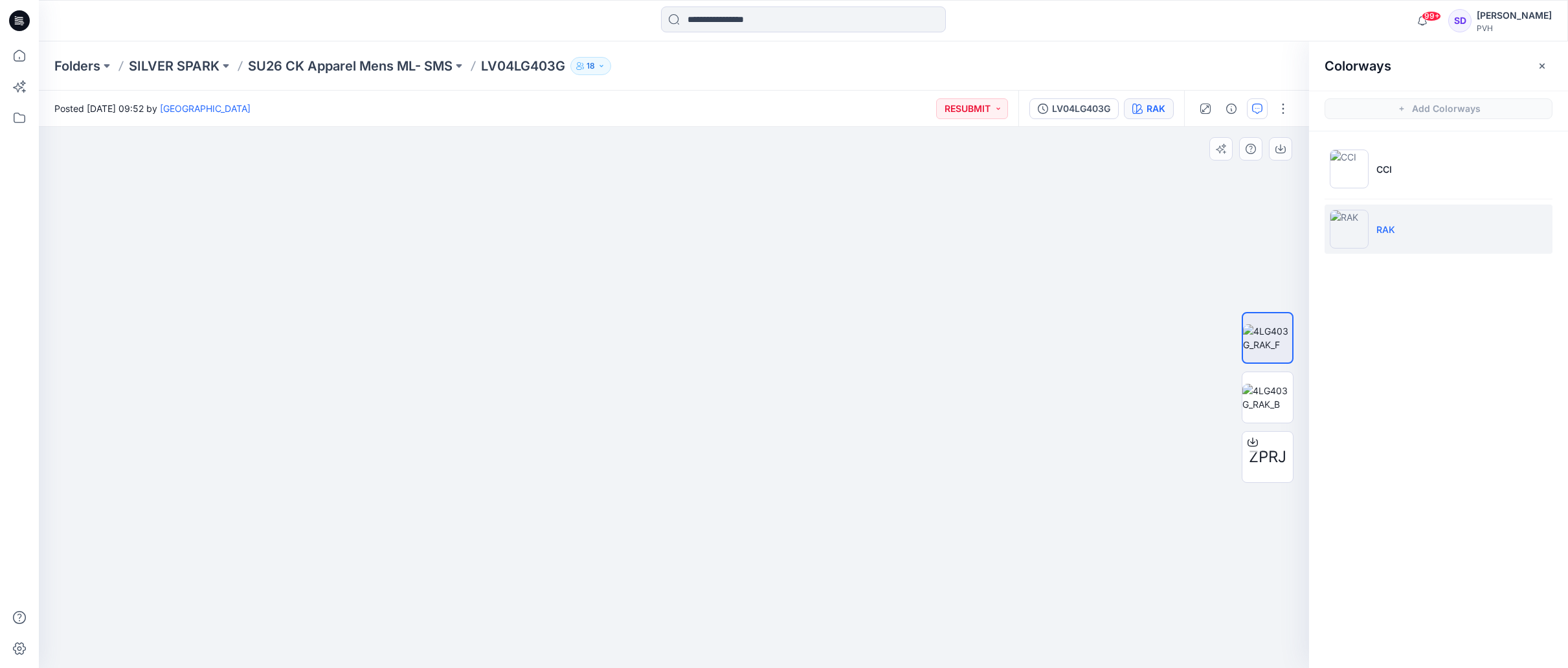
drag, startPoint x: 712, startPoint y: 393, endPoint x: 671, endPoint y: 504, distance: 118.3
click at [671, 504] on img at bounding box center [674, 312] width 782 height 713
drag, startPoint x: 671, startPoint y: 504, endPoint x: 668, endPoint y: 216, distance: 288.0
click at [668, 217] on img at bounding box center [674, 184] width 782 height 968
drag, startPoint x: 814, startPoint y: 543, endPoint x: 814, endPoint y: 491, distance: 52.0
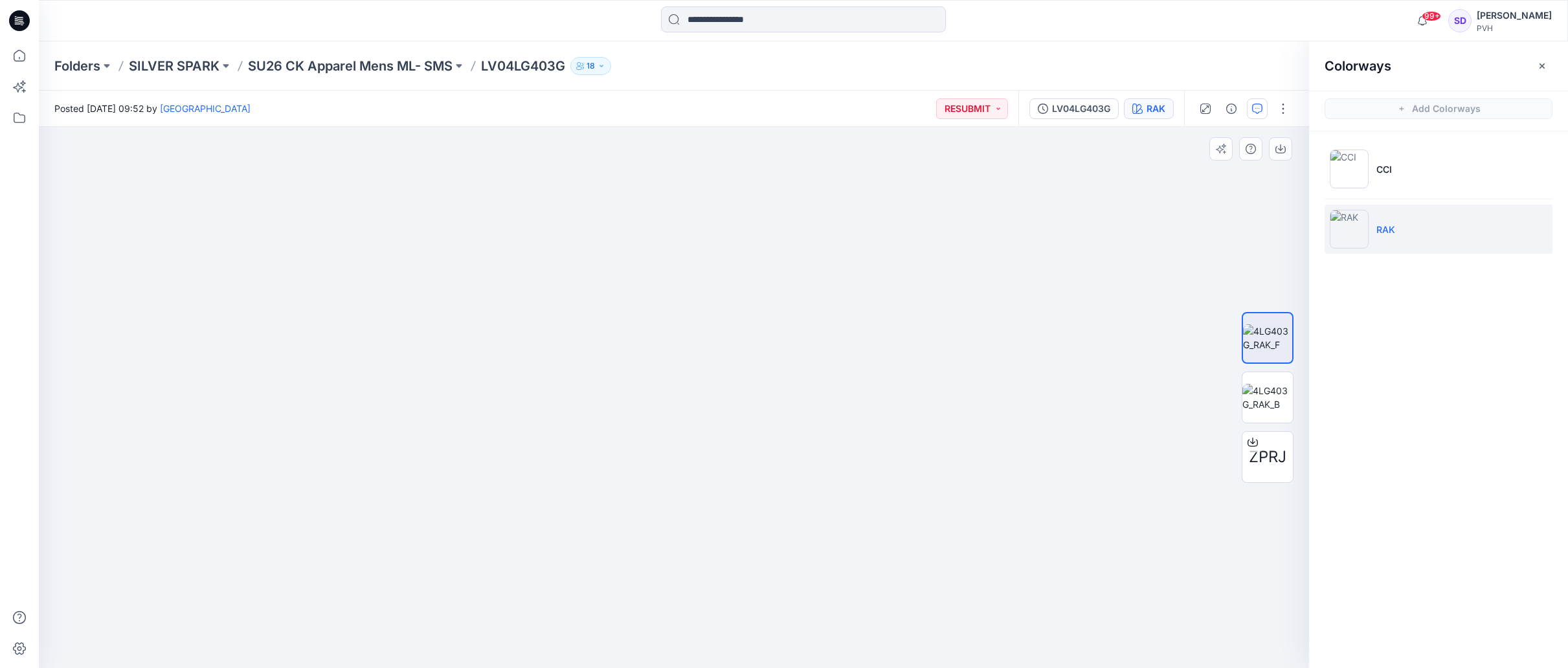
click at [814, 491] on img at bounding box center [674, 143] width 782 height 1049
drag, startPoint x: 966, startPoint y: 455, endPoint x: 985, endPoint y: 568, distance: 114.6
click at [985, 568] on img at bounding box center [674, 145] width 782 height 1045
drag, startPoint x: 913, startPoint y: 368, endPoint x: 917, endPoint y: 544, distance: 176.0
click at [917, 544] on img at bounding box center [674, 276] width 782 height 783
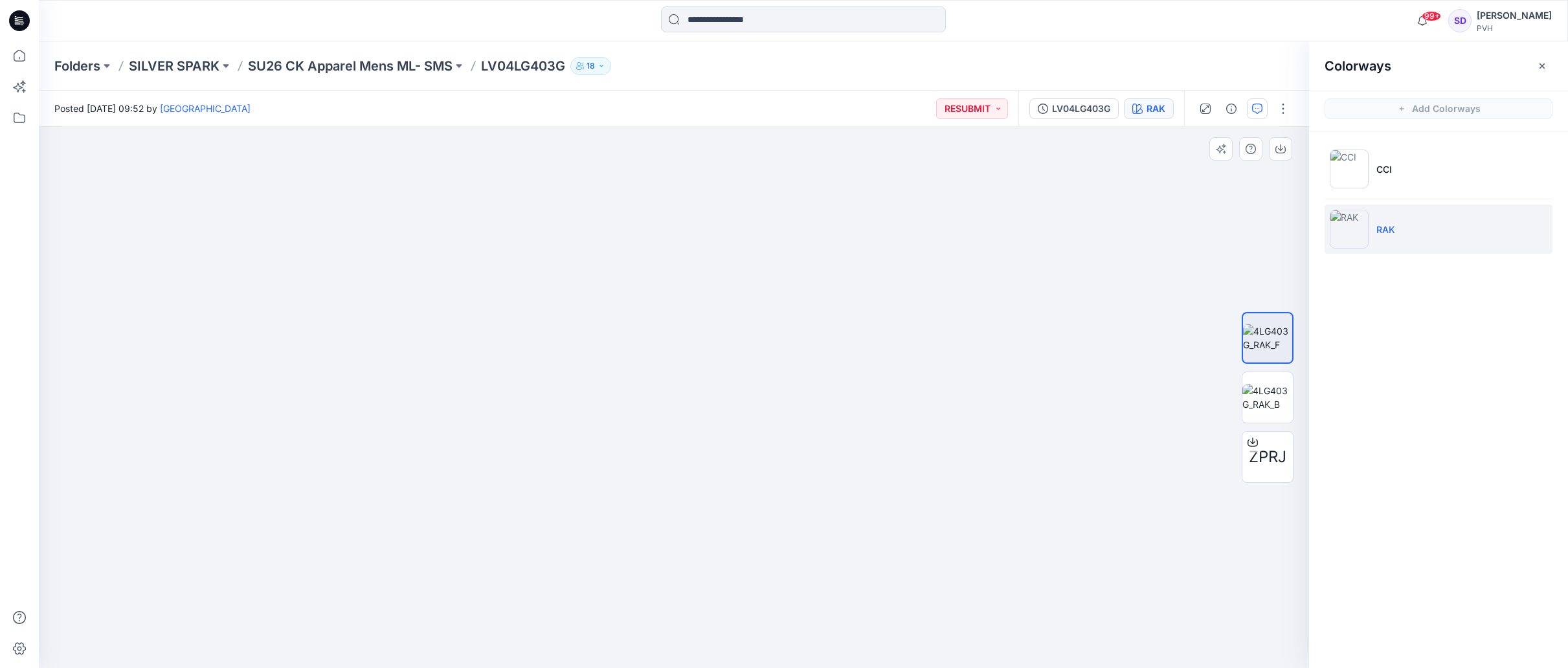
drag, startPoint x: 900, startPoint y: 449, endPoint x: 903, endPoint y: 465, distance: 16.3
click at [902, 465] on img at bounding box center [674, 285] width 782 height 765
click at [1256, 444] on icon at bounding box center [1252, 441] width 10 height 10
drag, startPoint x: 732, startPoint y: 289, endPoint x: 731, endPoint y: 479, distance: 190.0
click at [732, 485] on img at bounding box center [674, 293] width 1182 height 749
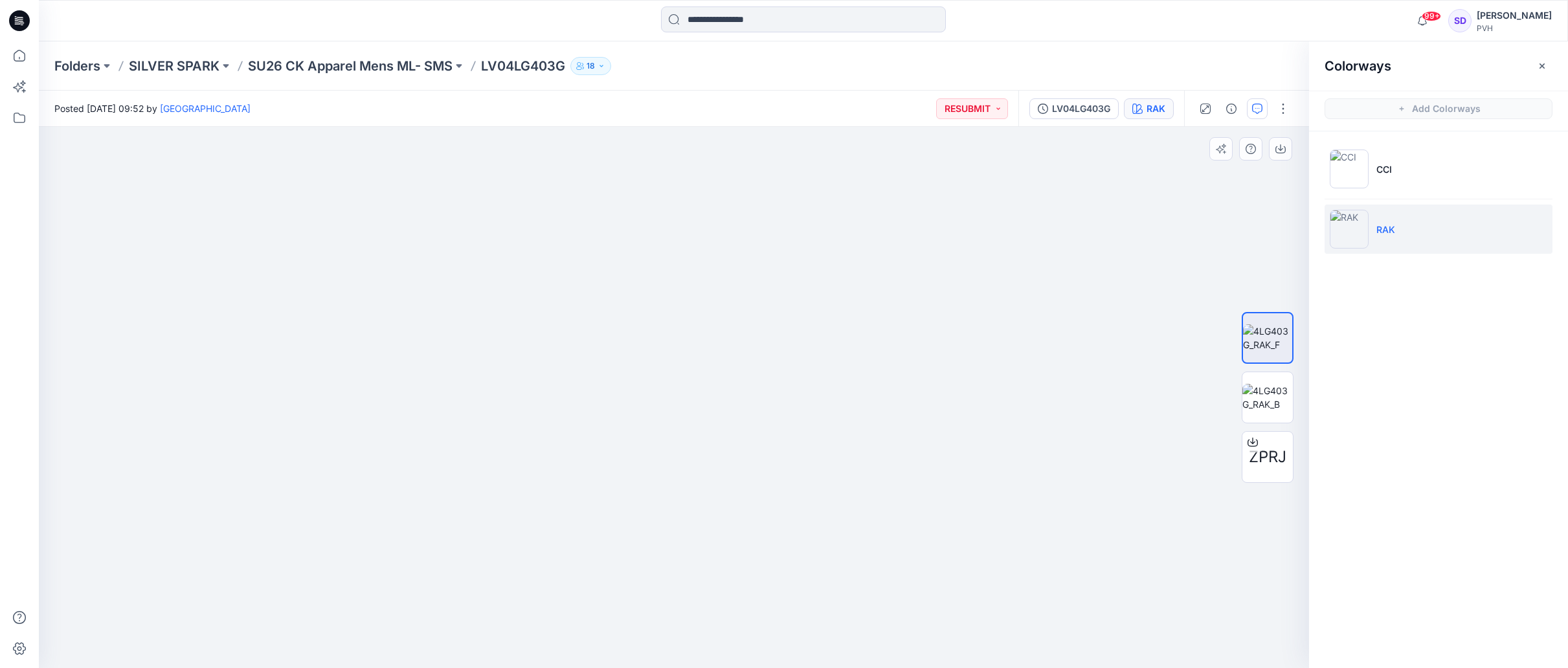
click at [714, 367] on img at bounding box center [674, 294] width 1182 height 747
click at [1266, 401] on img at bounding box center [1267, 397] width 50 height 27
click at [1277, 335] on img at bounding box center [1267, 338] width 50 height 27
click at [742, 21] on input at bounding box center [803, 20] width 285 height 26
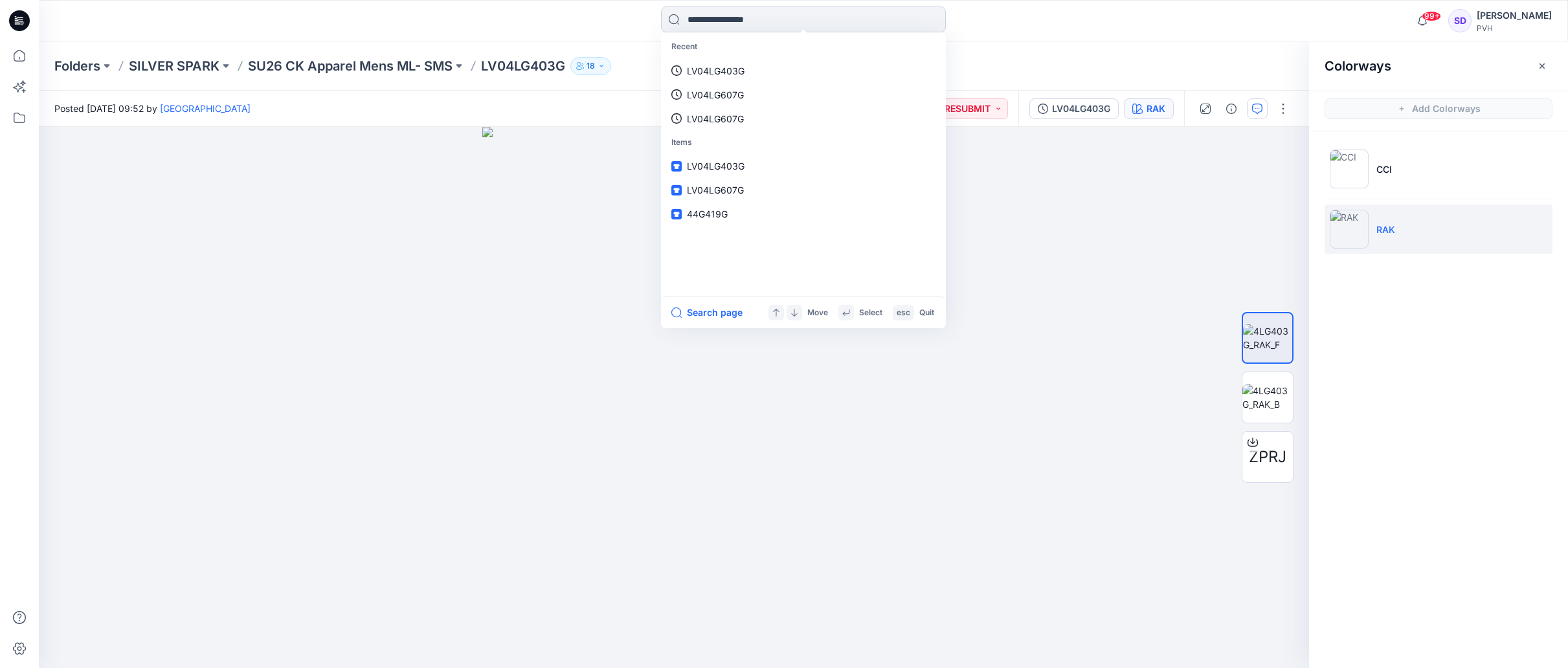
paste input "**********"
type input "**********"
